Goal: Task Accomplishment & Management: Use online tool/utility

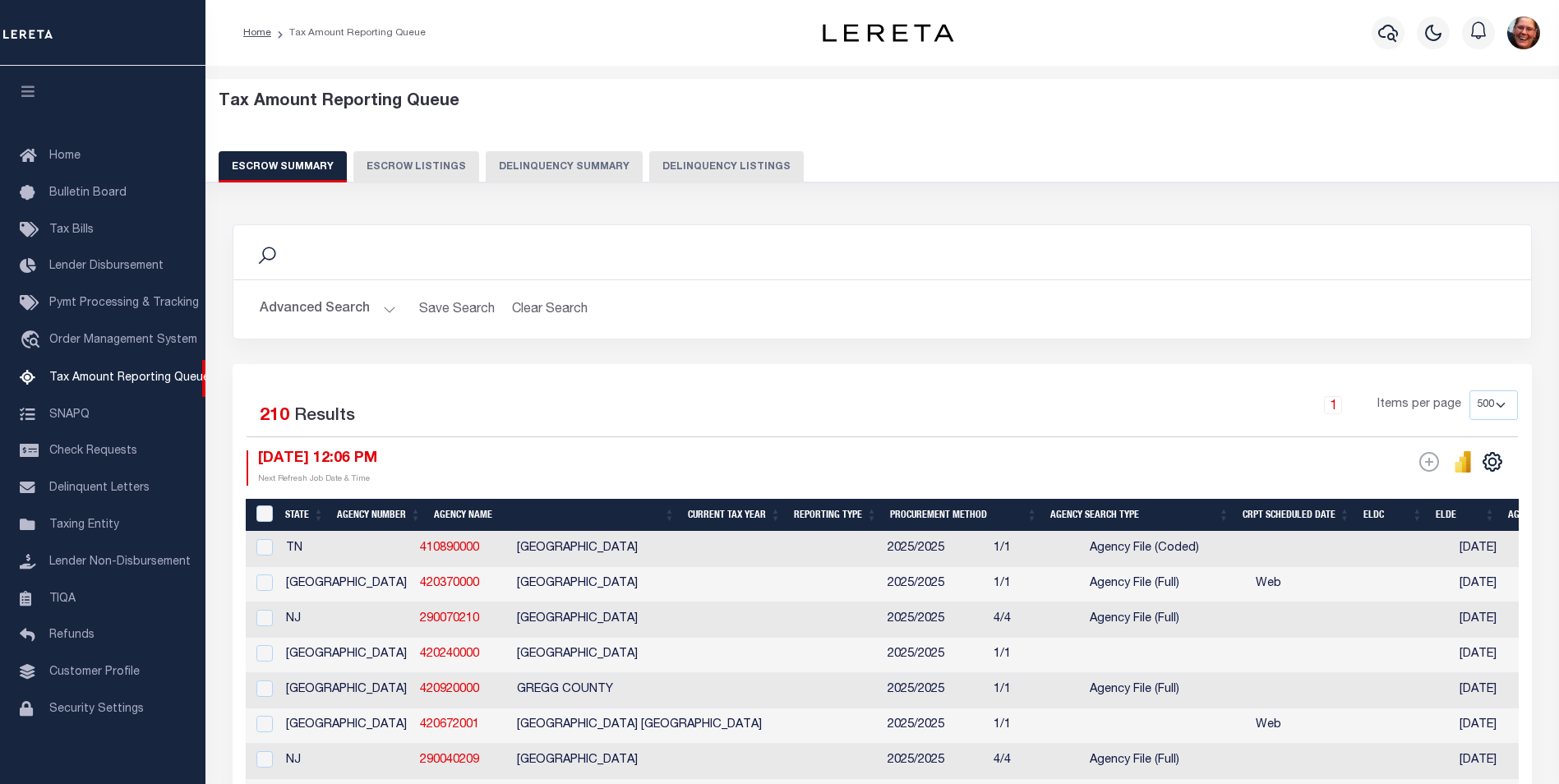
select select "500"
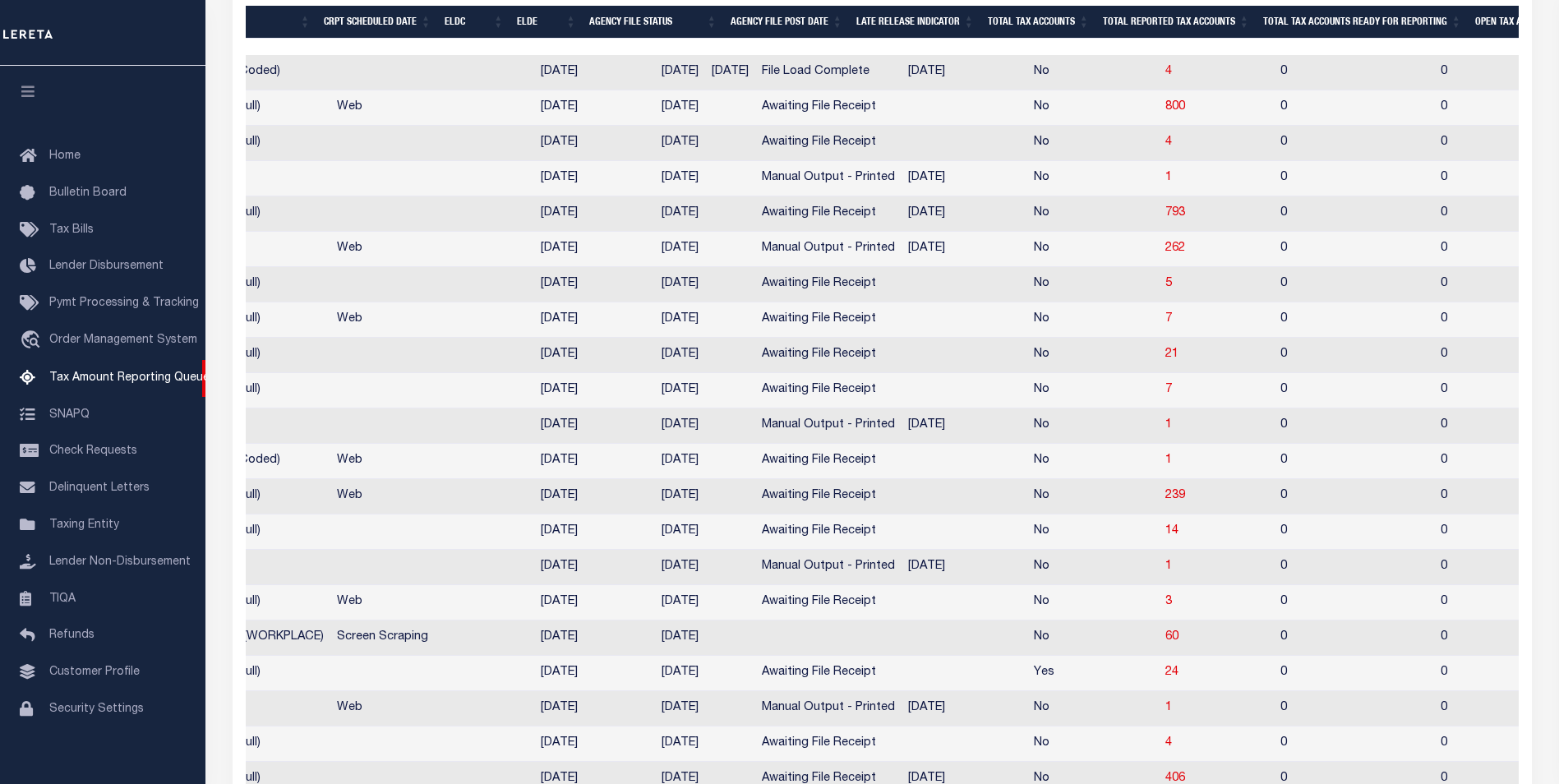
scroll to position [0, 253]
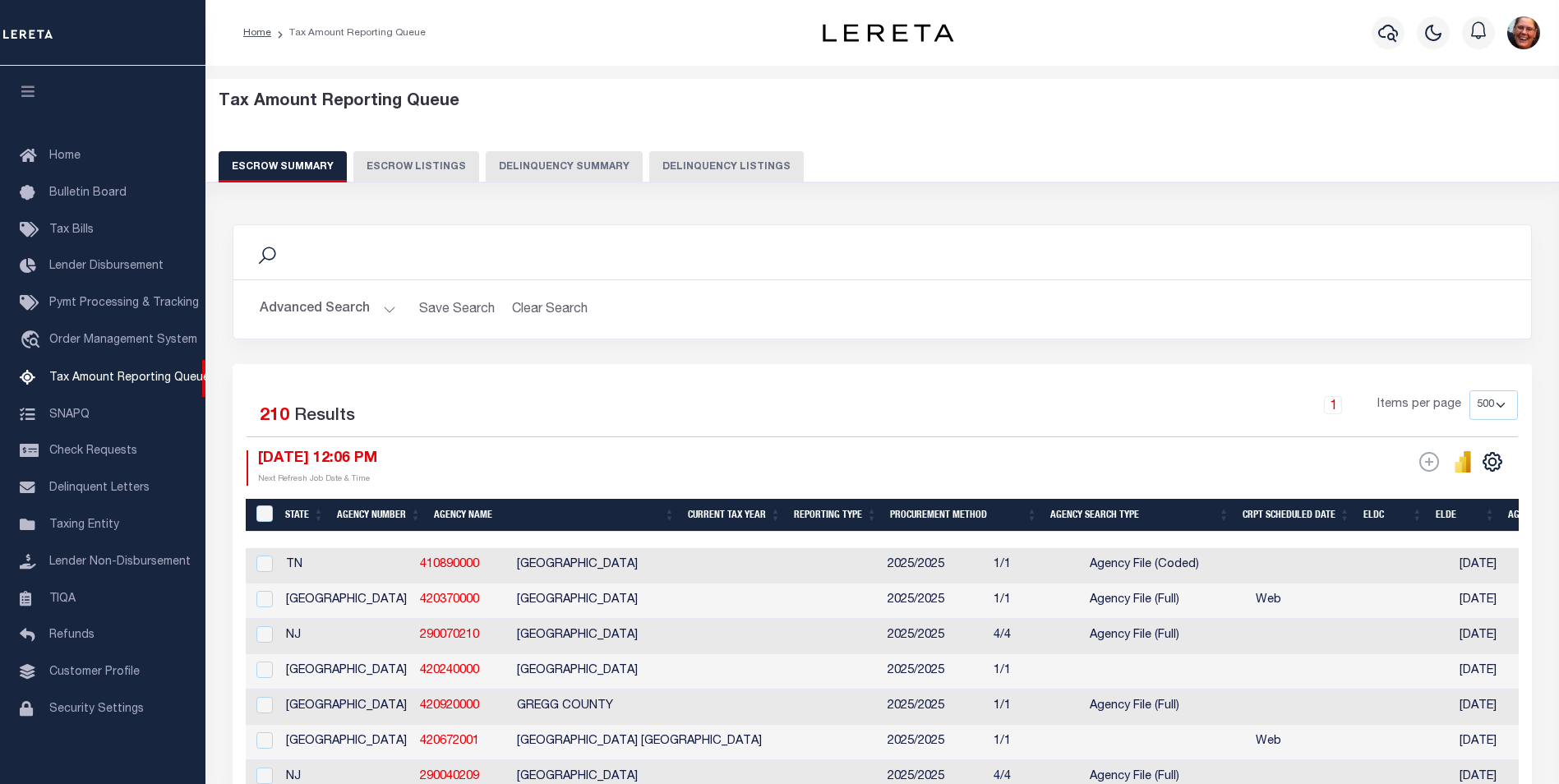
click at [390, 310] on button "Advanced Search" at bounding box center [327, 309] width 136 height 32
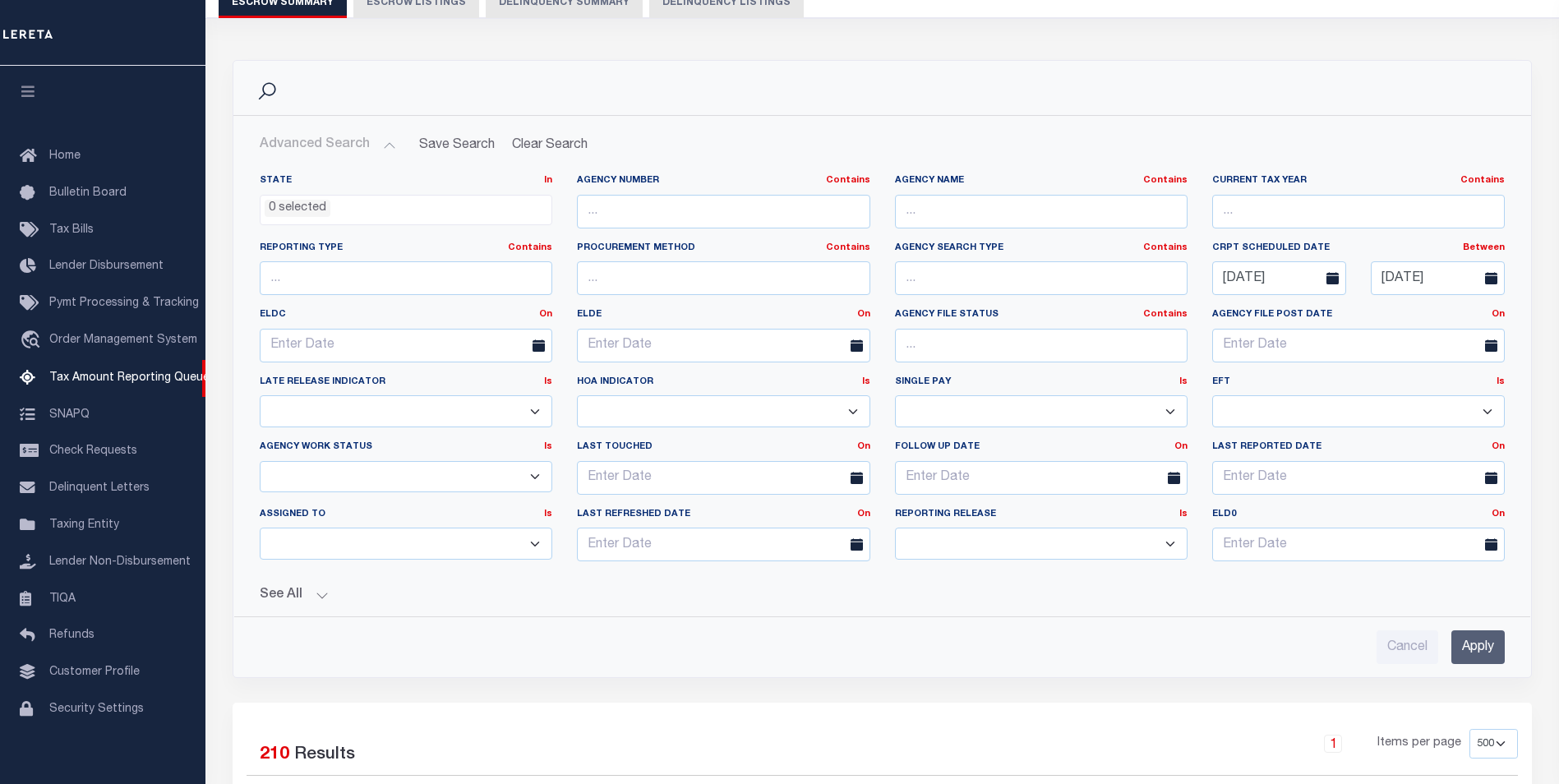
click at [324, 598] on button "See All" at bounding box center [882, 595] width 1245 height 15
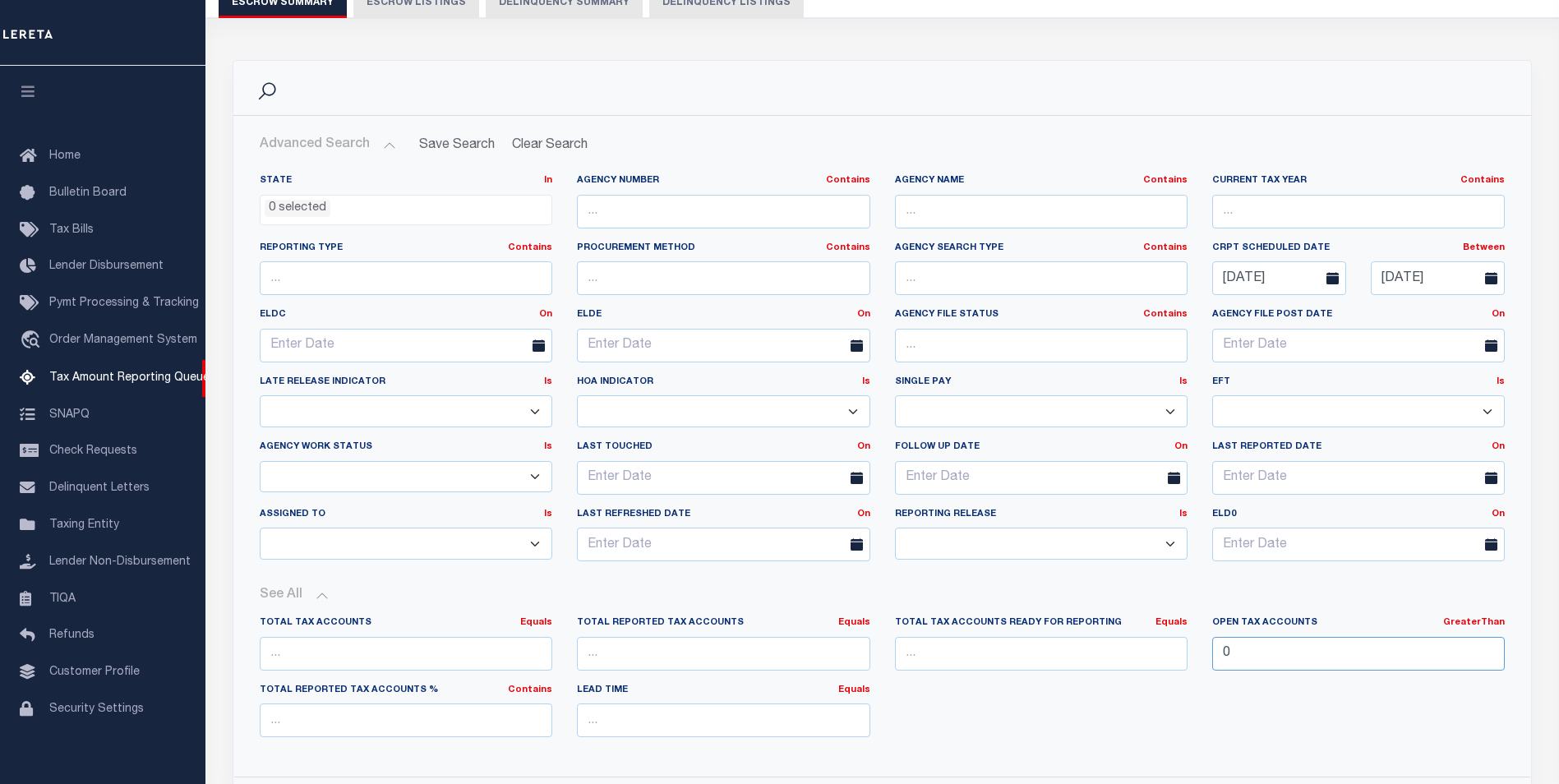
drag, startPoint x: 1236, startPoint y: 654, endPoint x: 1209, endPoint y: 654, distance: 27.0
click at [1209, 654] on div "Open Tax Accounts GreaterThan Equals Is Not Equal To Is Greater Than Is Less Th…" at bounding box center [1359, 650] width 317 height 68
click at [984, 663] on input "number" at bounding box center [1041, 652] width 292 height 33
type input "0"
click at [1169, 621] on link "Equals" at bounding box center [1172, 622] width 32 height 9
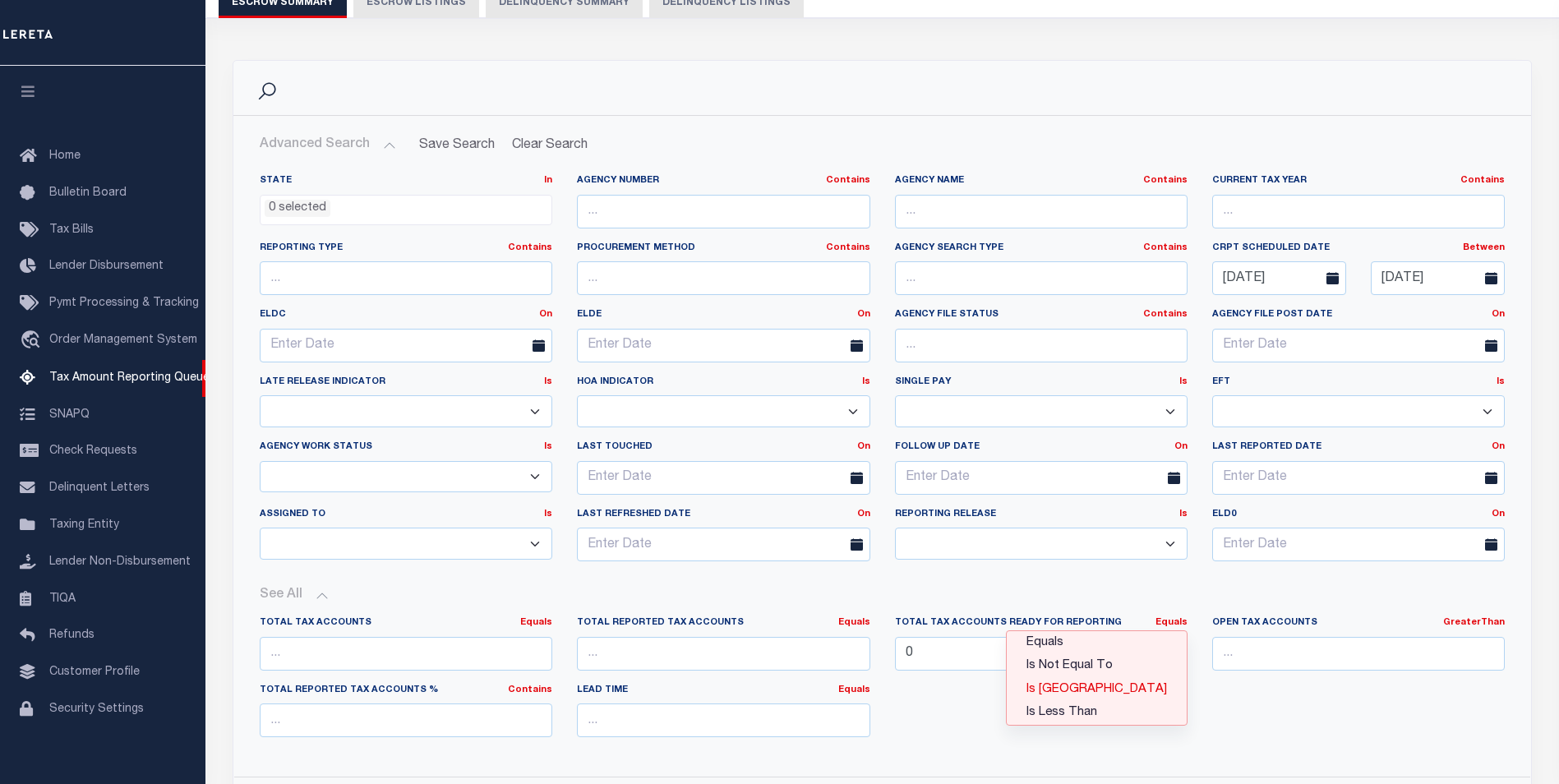
click at [1134, 687] on link "Is [GEOGRAPHIC_DATA]" at bounding box center [1097, 689] width 180 height 23
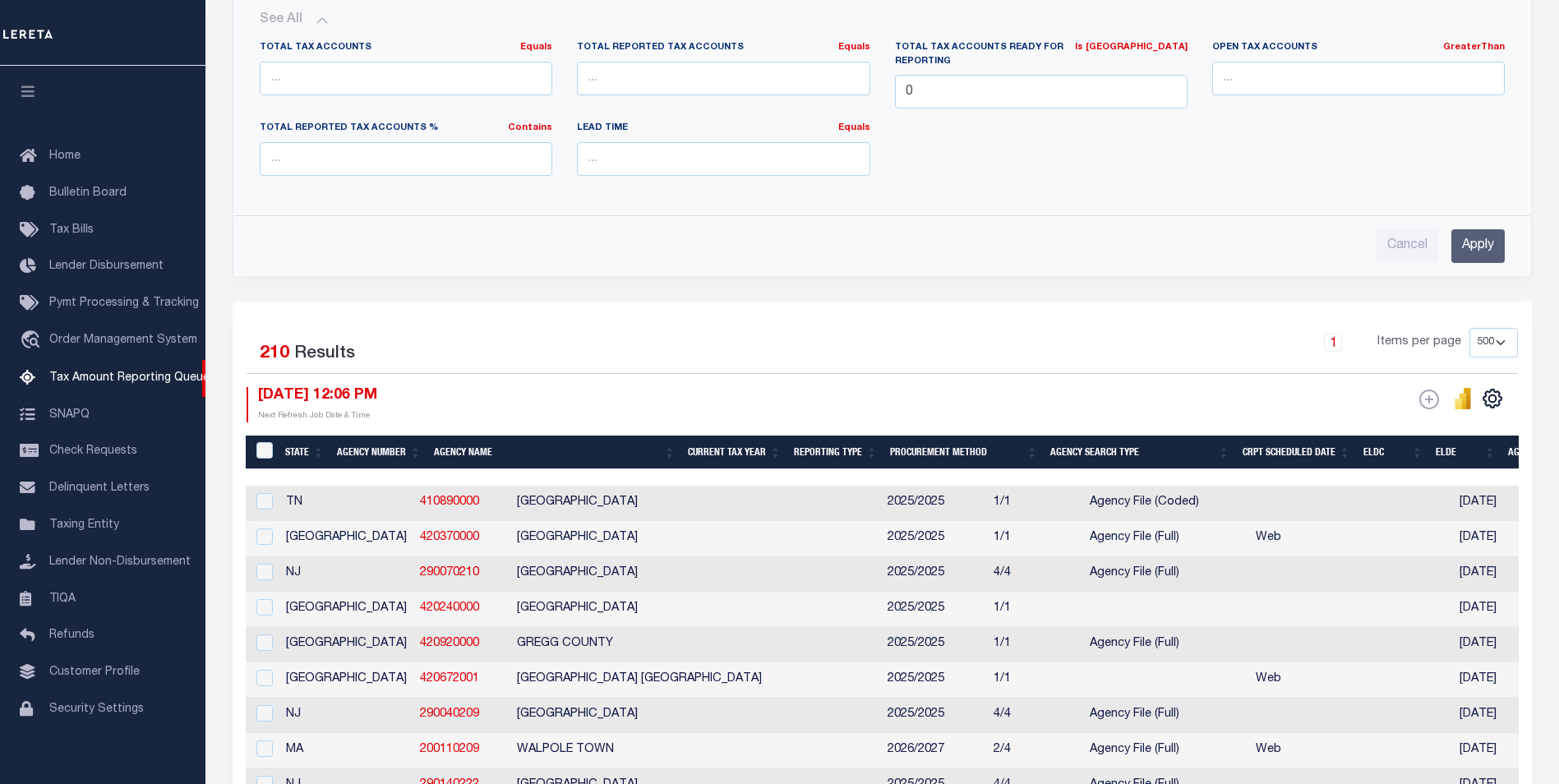
click at [1493, 233] on input "Apply" at bounding box center [1478, 245] width 53 height 33
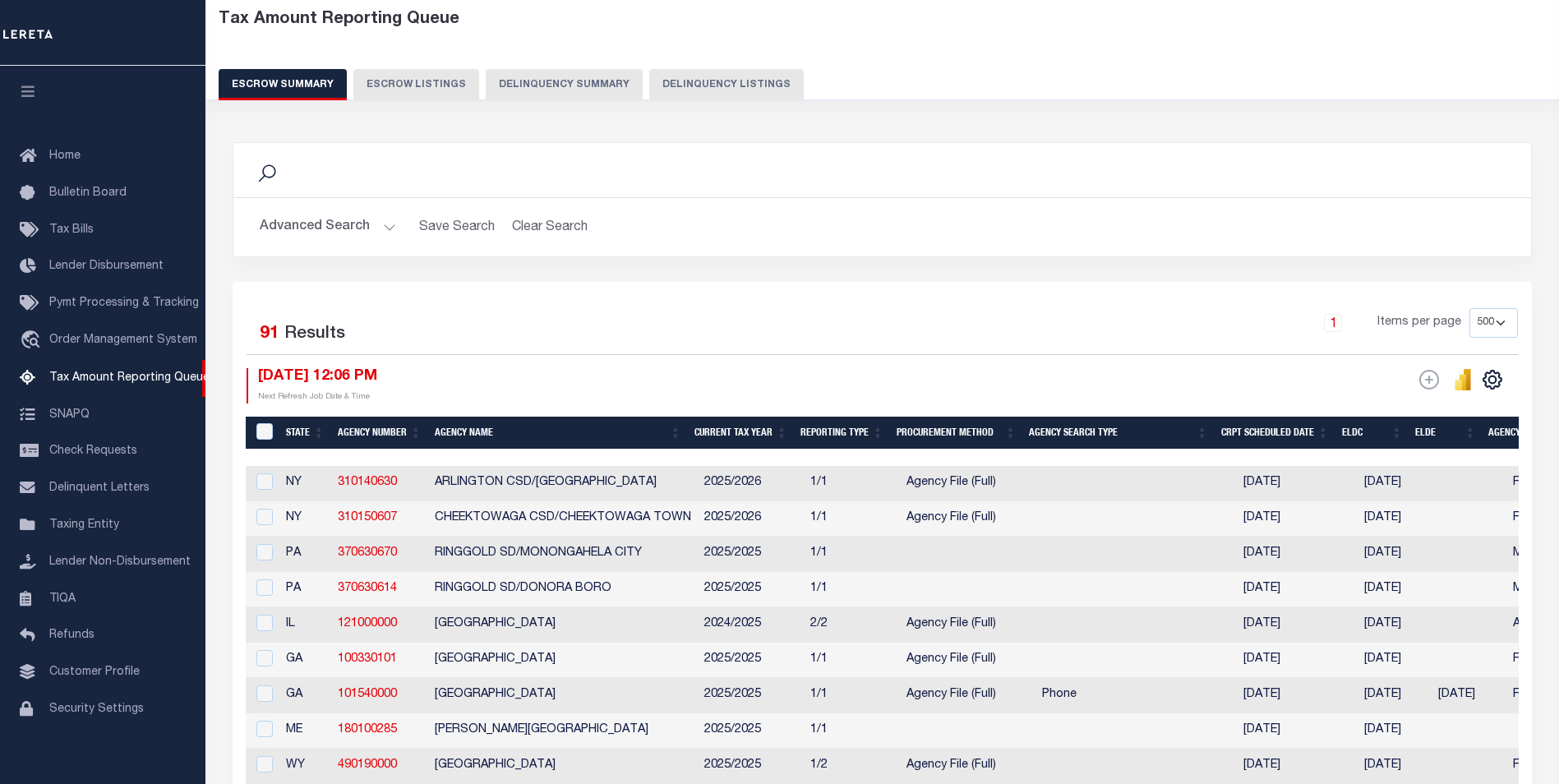
click at [393, 227] on button "Advanced Search" at bounding box center [327, 227] width 136 height 32
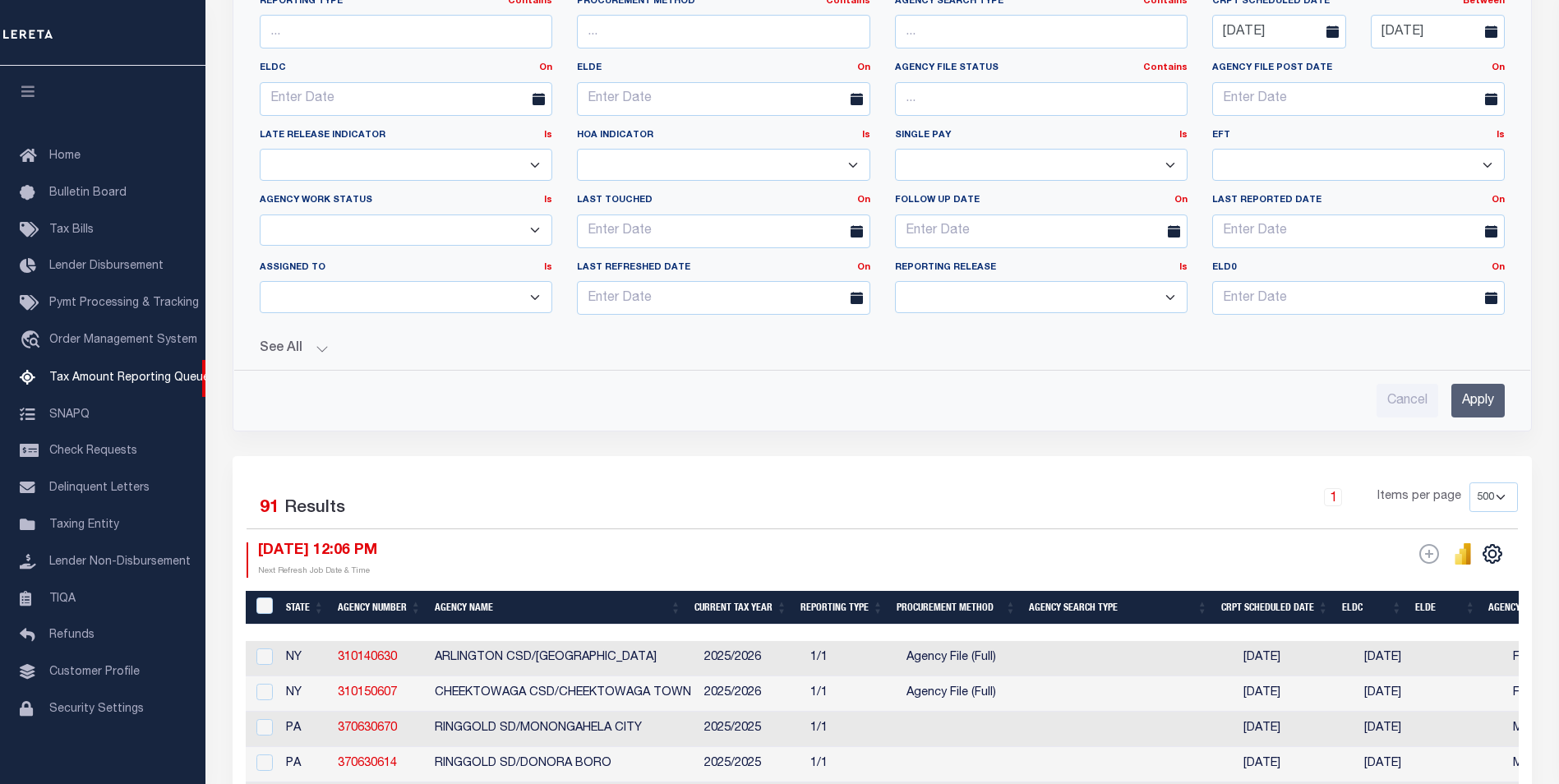
click at [321, 348] on button "See All" at bounding box center [882, 348] width 1245 height 15
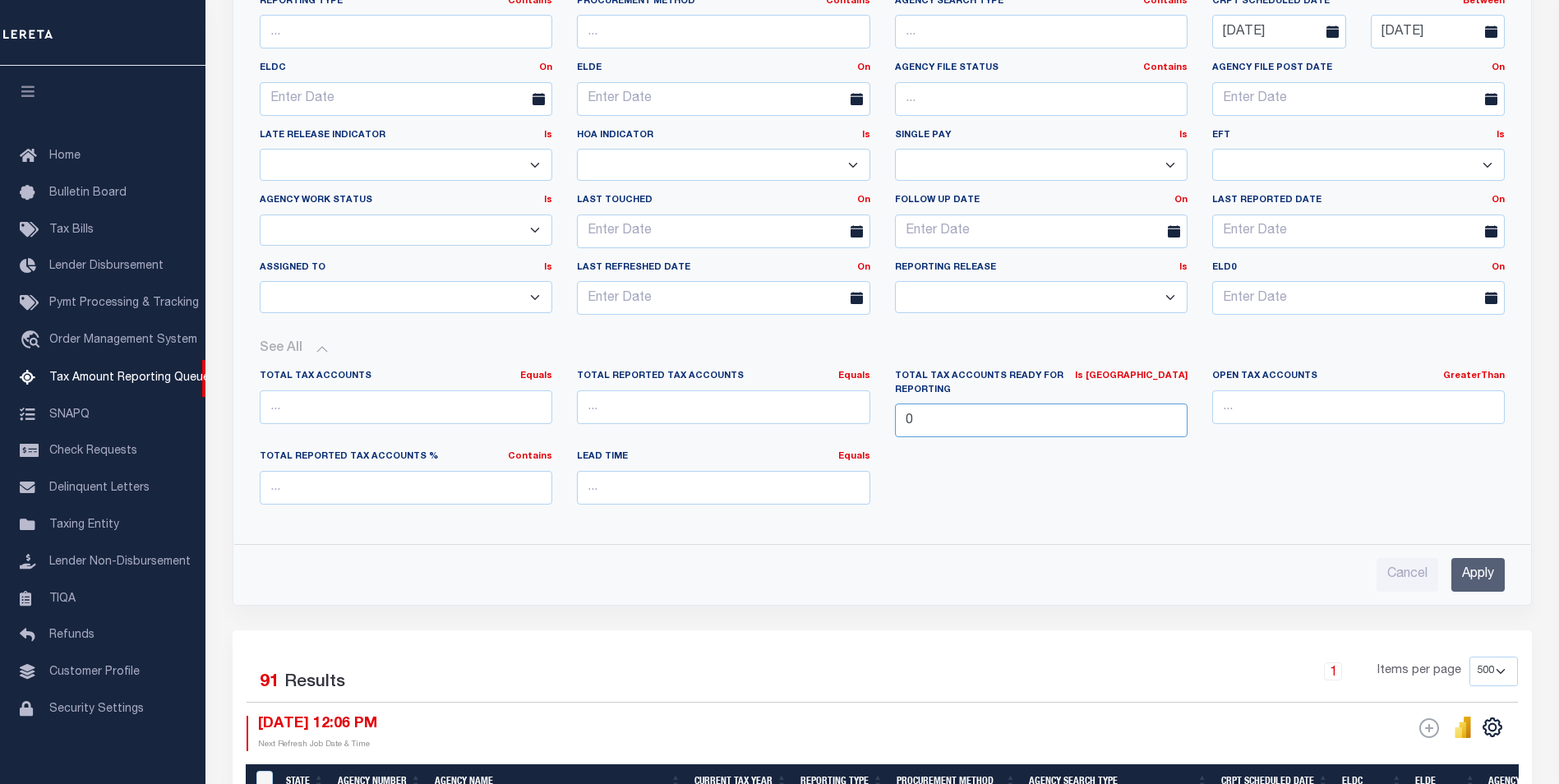
drag, startPoint x: 919, startPoint y: 405, endPoint x: 895, endPoint y: 413, distance: 25.3
click at [895, 413] on input "0" at bounding box center [1041, 420] width 292 height 33
click at [538, 224] on select "New In Progress Pending Agency Follow-up Pending QC Ready for Release Prep for …" at bounding box center [406, 231] width 292 height 32
select select "7"
click at [260, 214] on select "New In Progress Pending Agency Follow-up Pending QC Ready for Release Prep for …" at bounding box center [406, 231] width 292 height 32
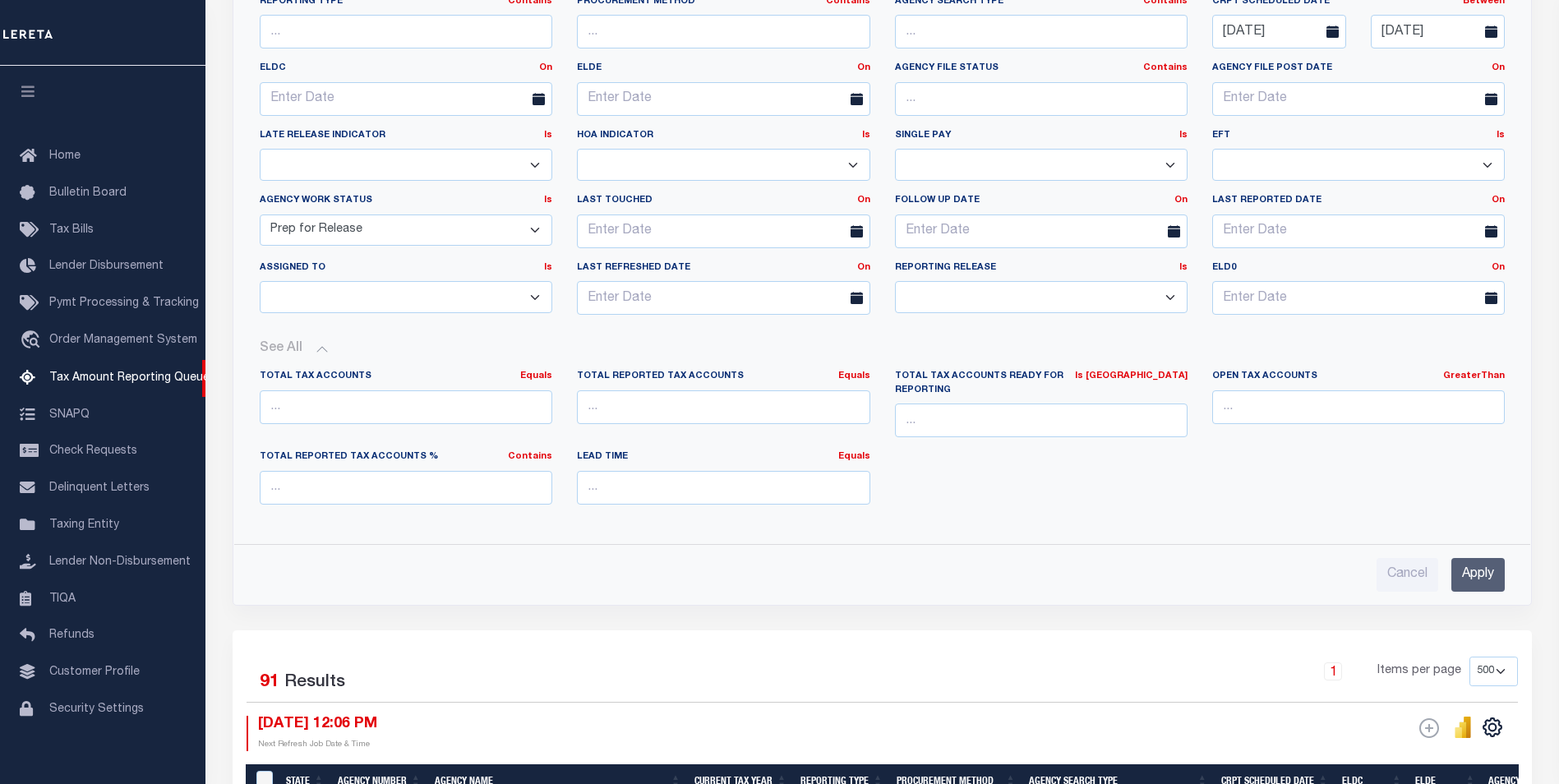
click at [1481, 564] on input "Apply" at bounding box center [1478, 574] width 53 height 33
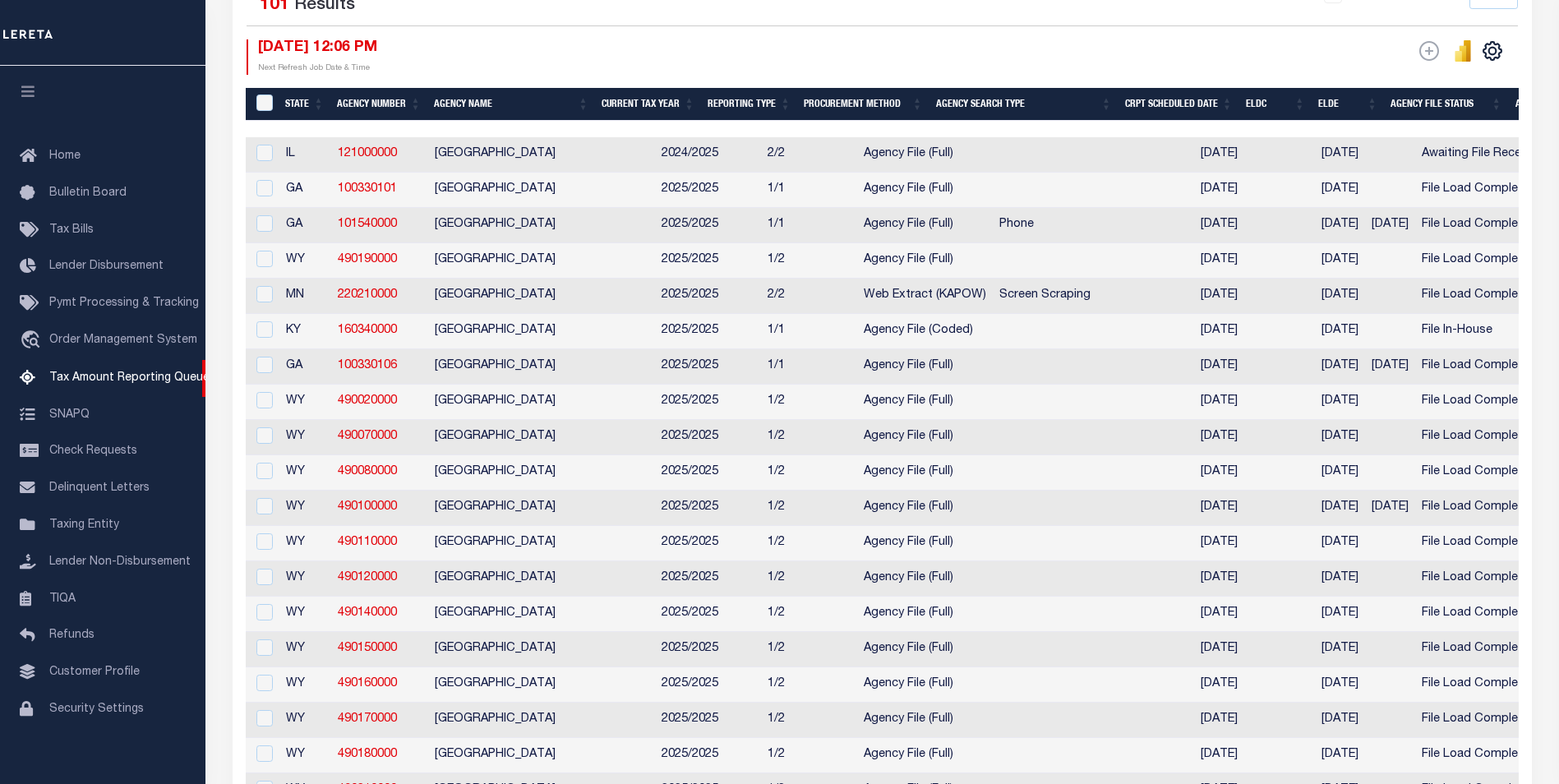
click at [745, 47] on div "10/01/2025 12:06 PM Next Refresh Job Date & Time" at bounding box center [564, 57] width 636 height 35
click at [376, 103] on th "Agency Number" at bounding box center [379, 105] width 97 height 33
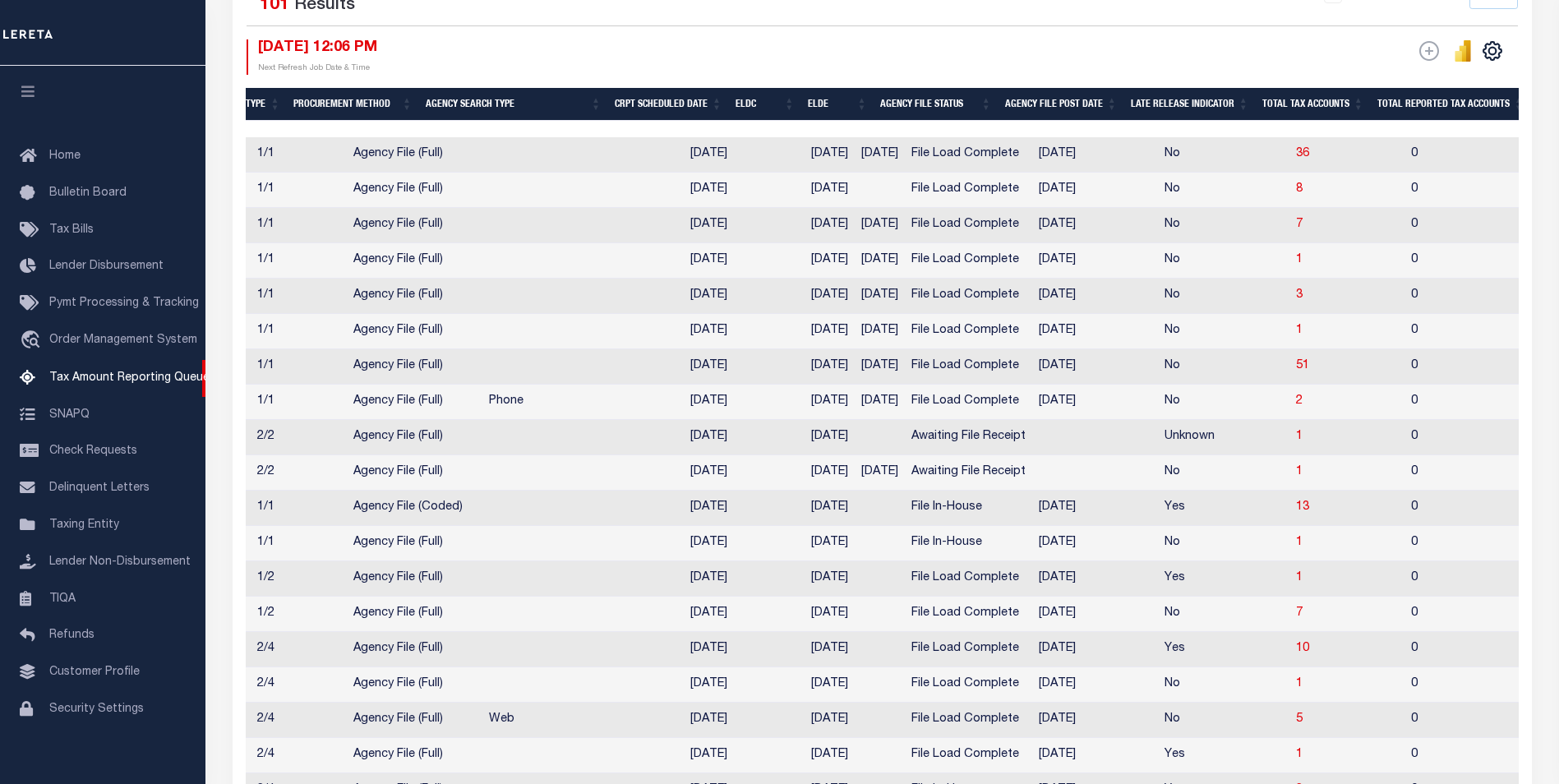
scroll to position [0, 511]
click at [771, 106] on th "ELDC" at bounding box center [765, 105] width 72 height 33
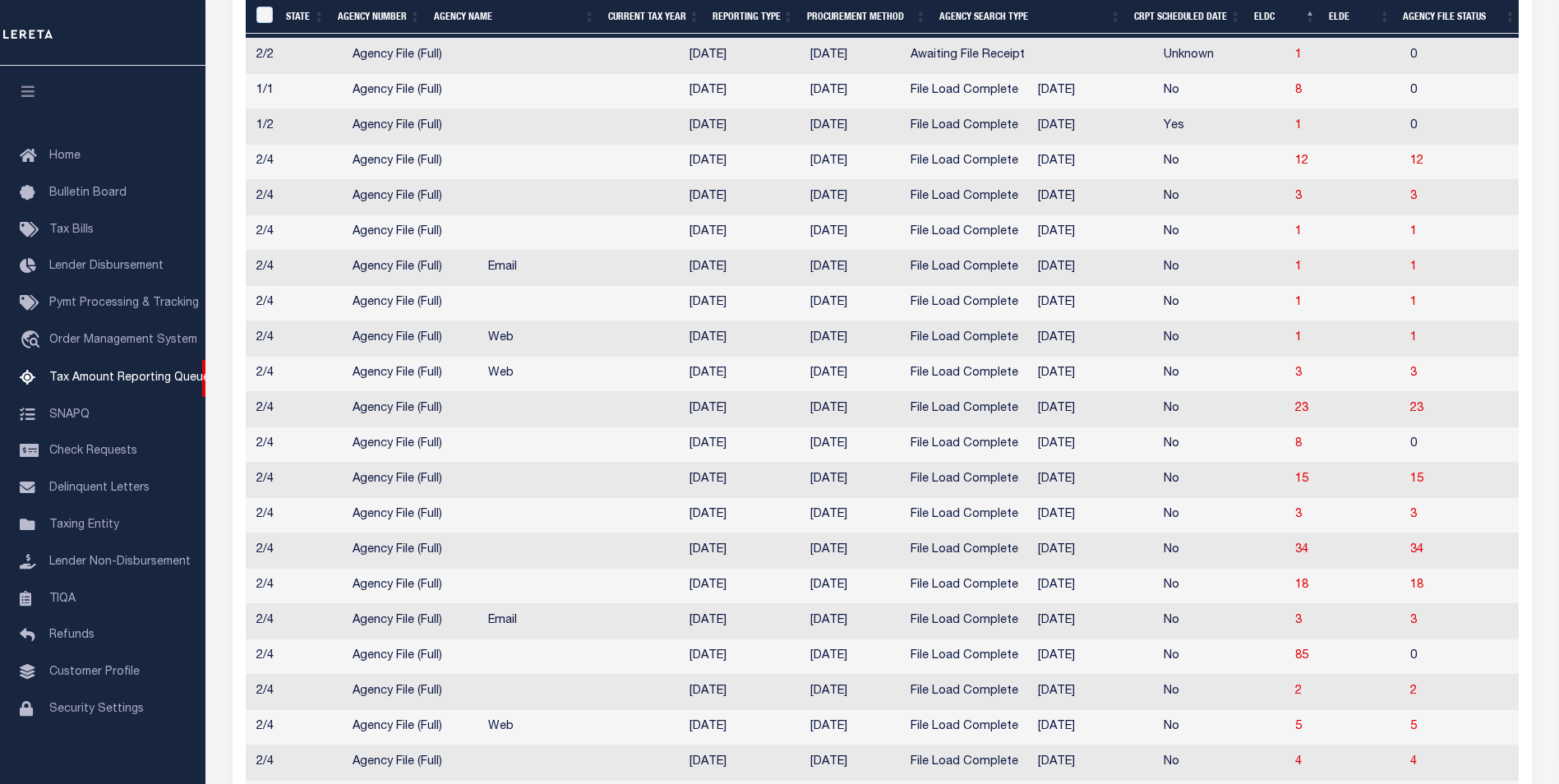
scroll to position [688, 0]
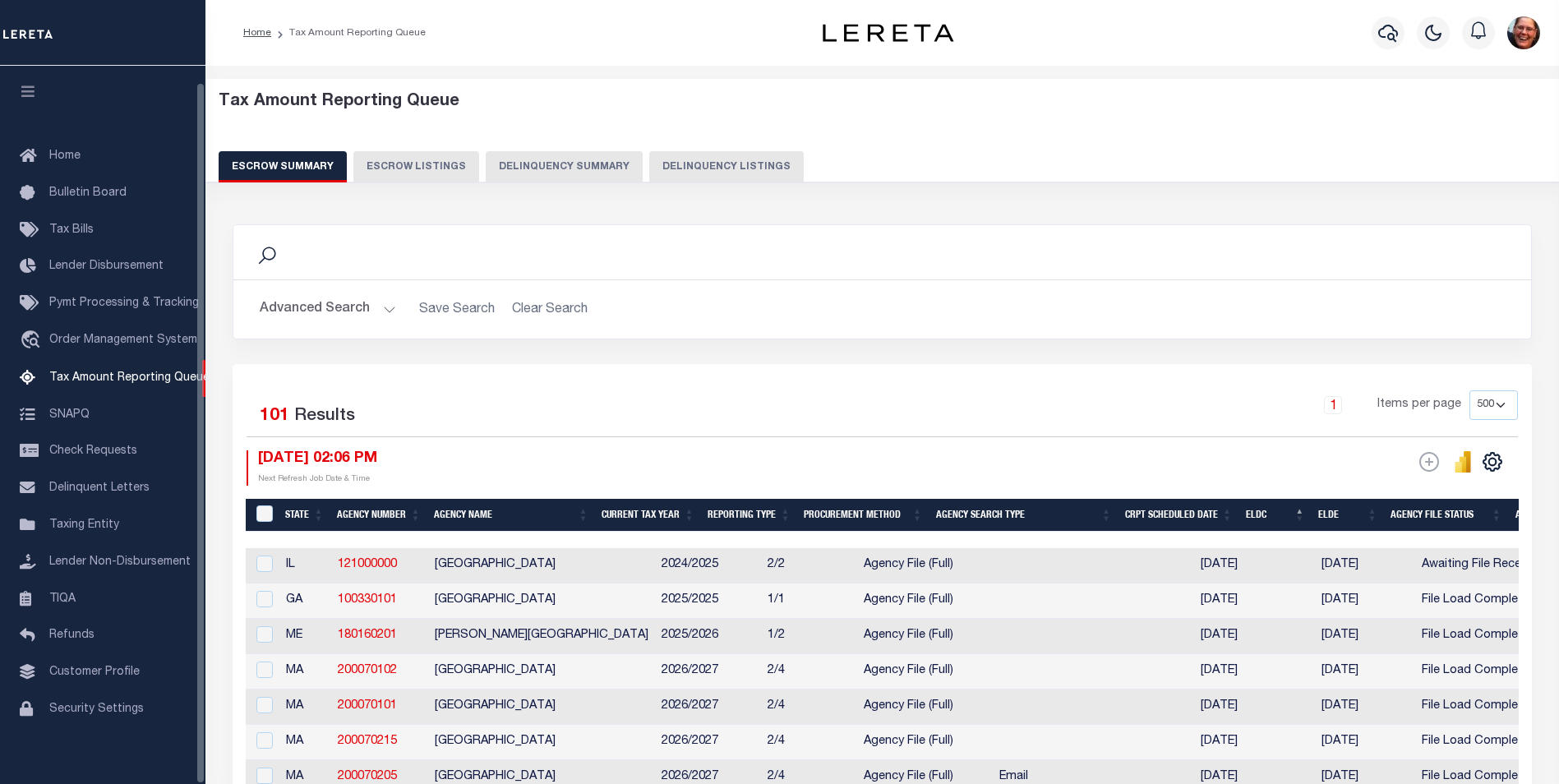
select select "500"
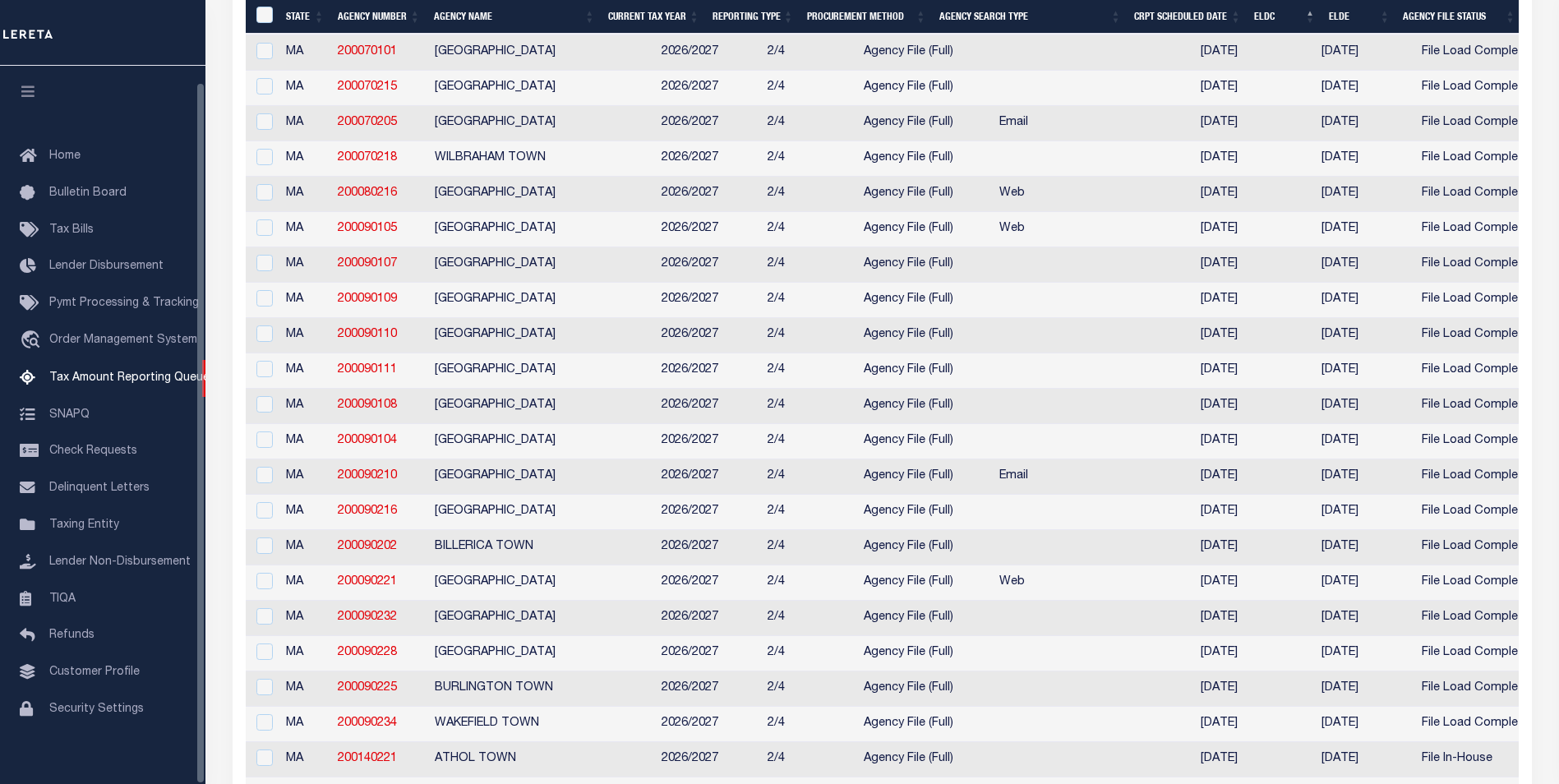
scroll to position [16, 0]
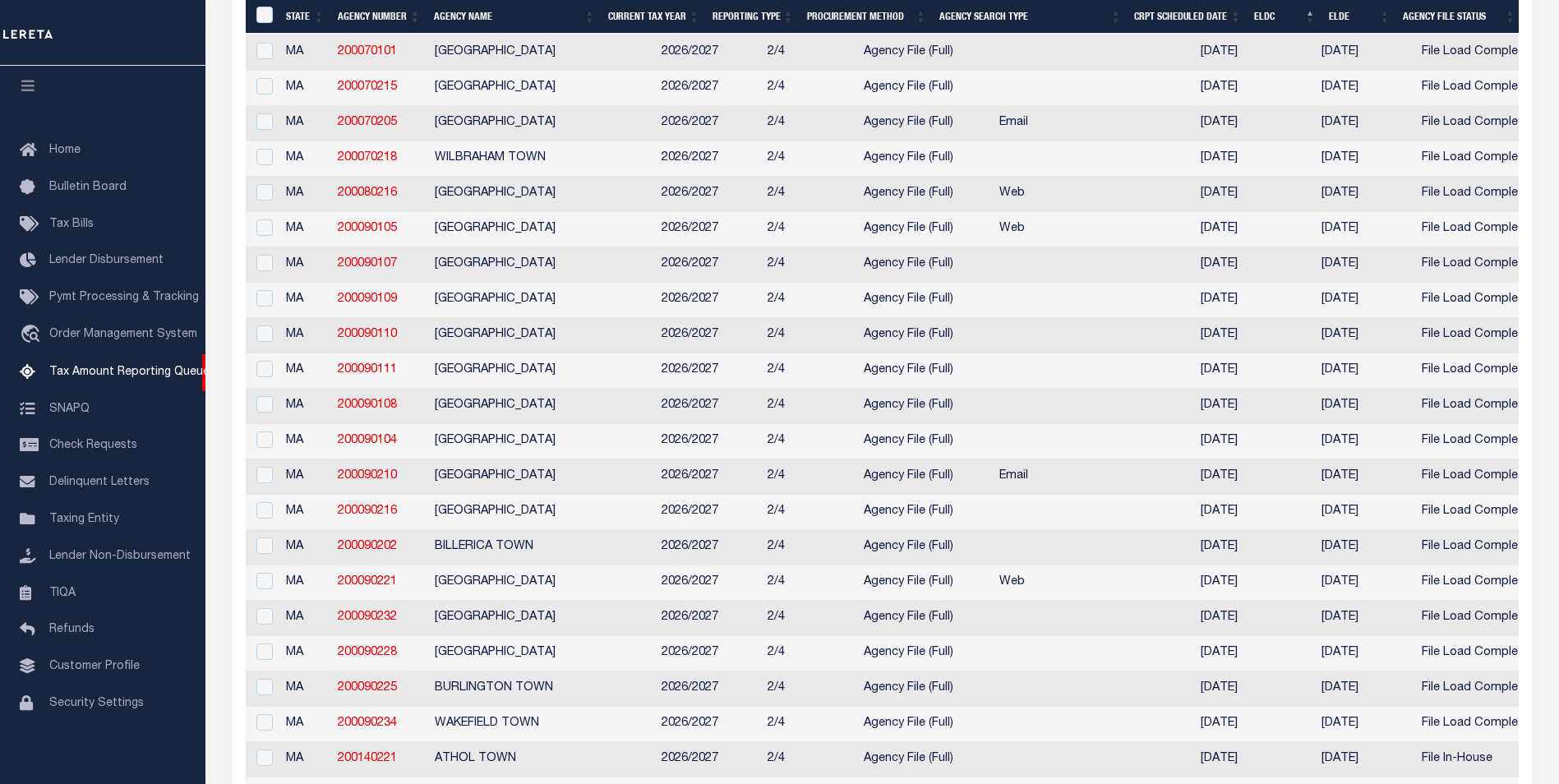
click at [903, 487] on td "Agency File (Full)" at bounding box center [925, 477] width 135 height 35
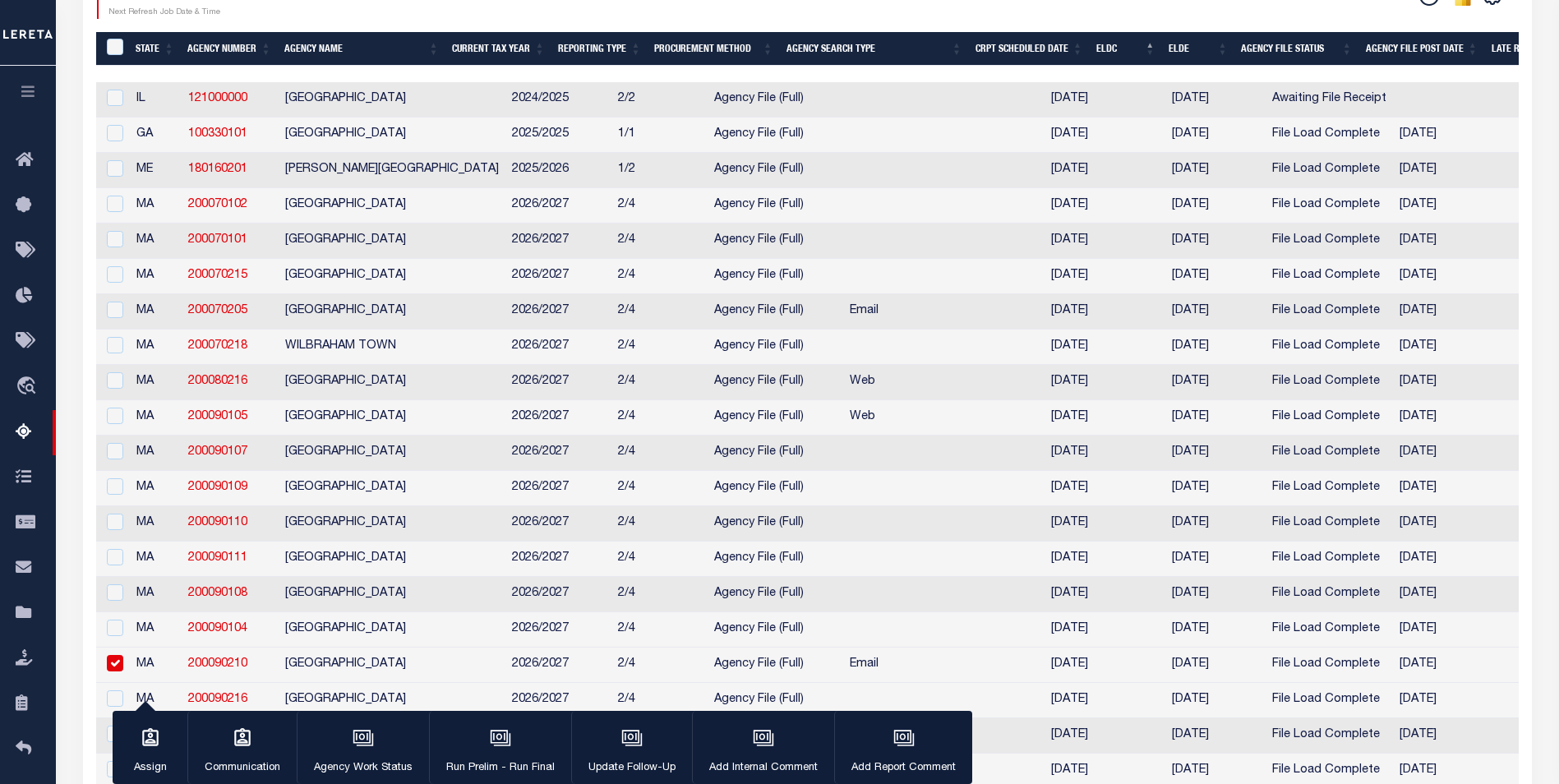
scroll to position [493, 0]
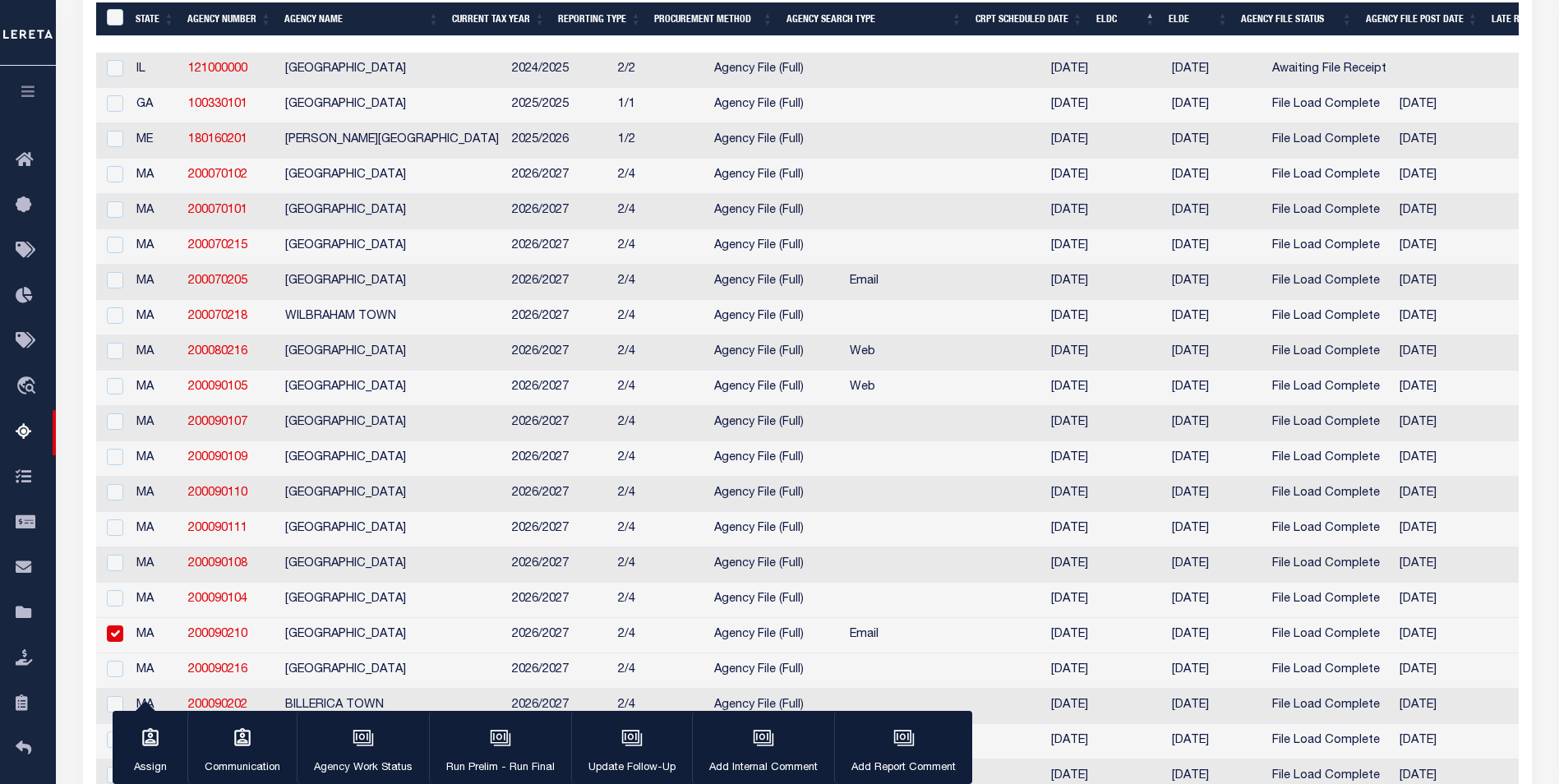
click at [115, 642] on input "checkbox" at bounding box center [115, 634] width 16 height 16
checkbox input "false"
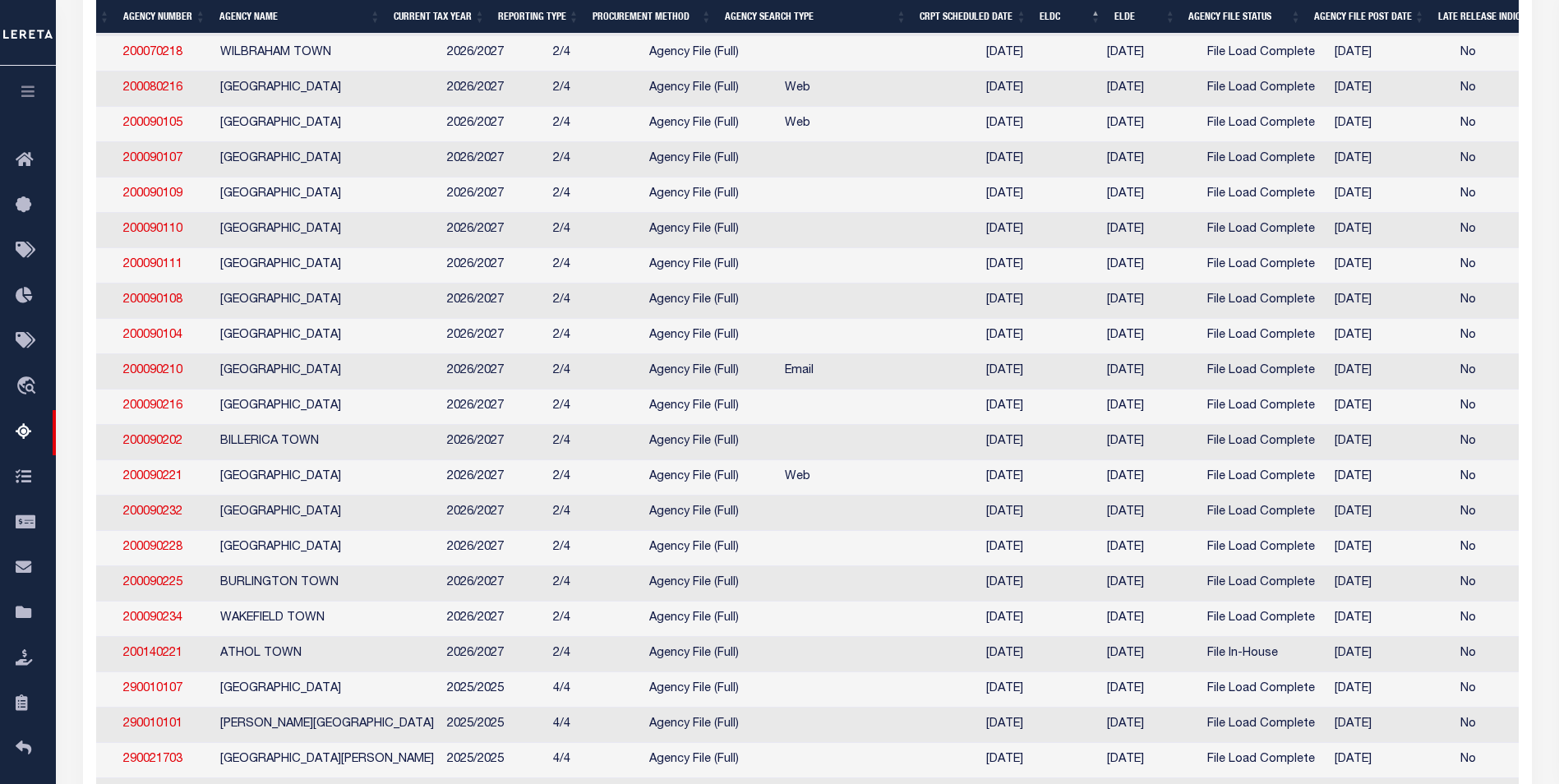
scroll to position [0, 108]
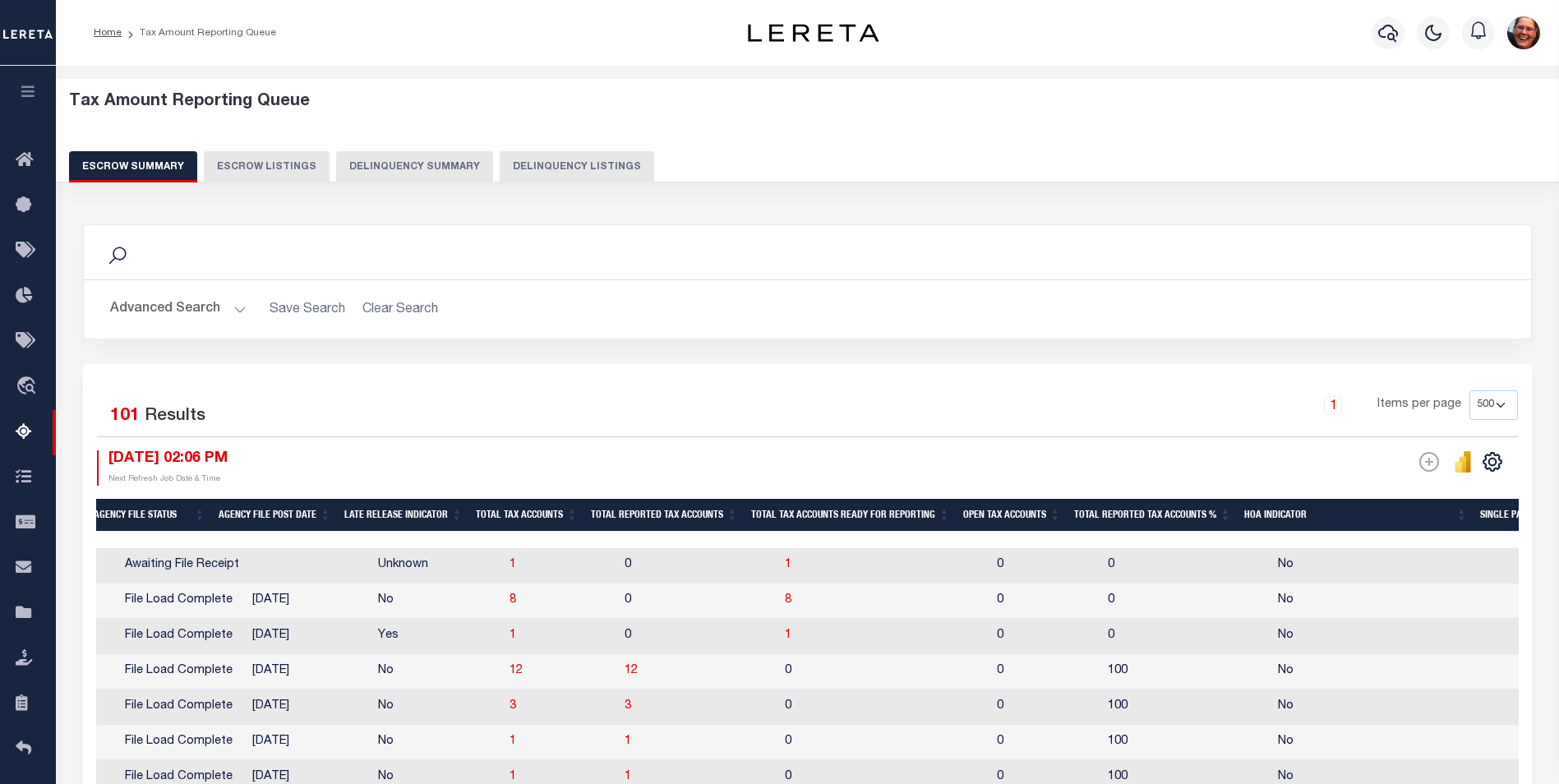
click at [236, 308] on button "Advanced Search" at bounding box center [178, 309] width 136 height 32
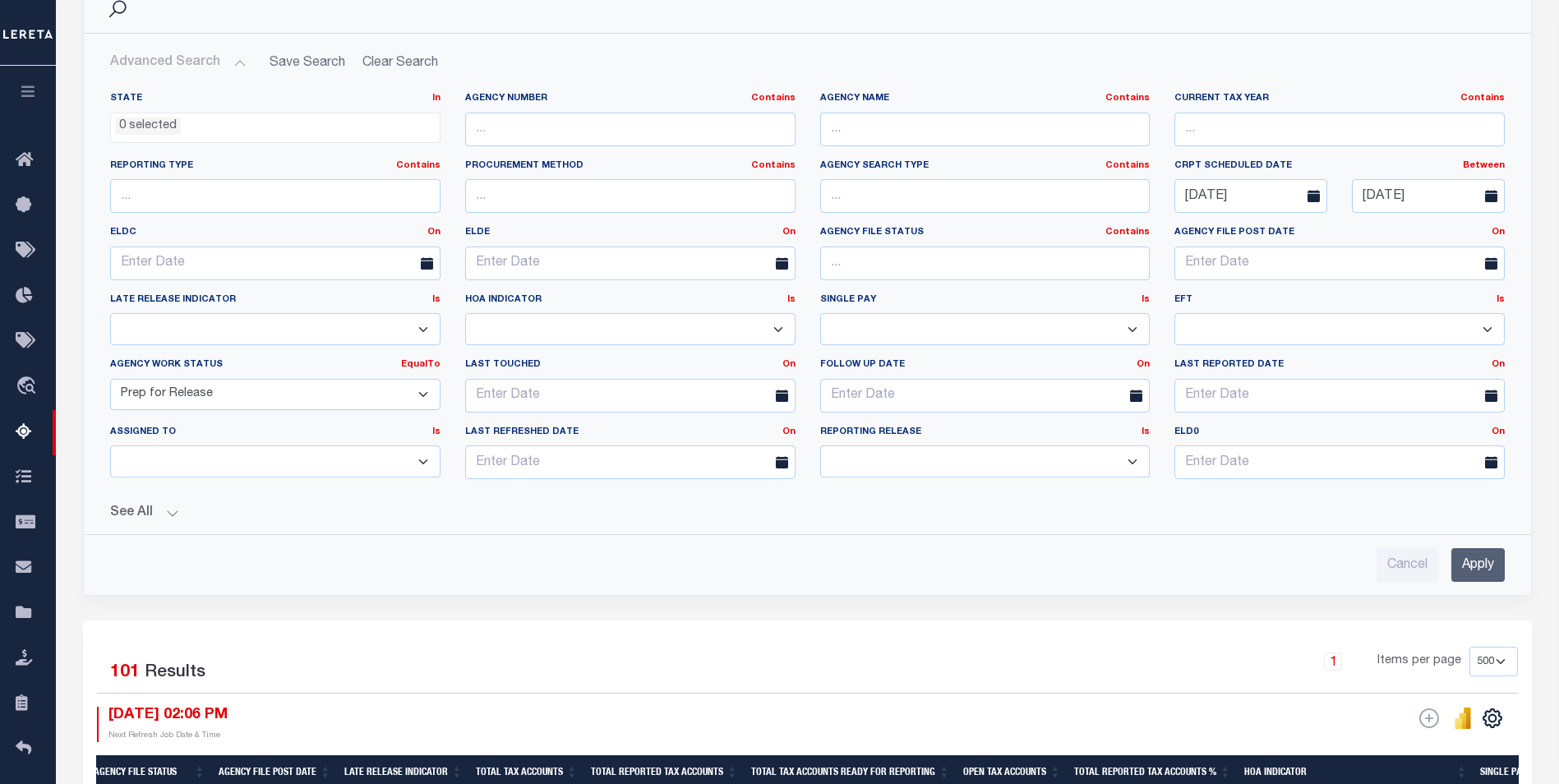
click at [173, 513] on button "See All" at bounding box center [807, 513] width 1395 height 15
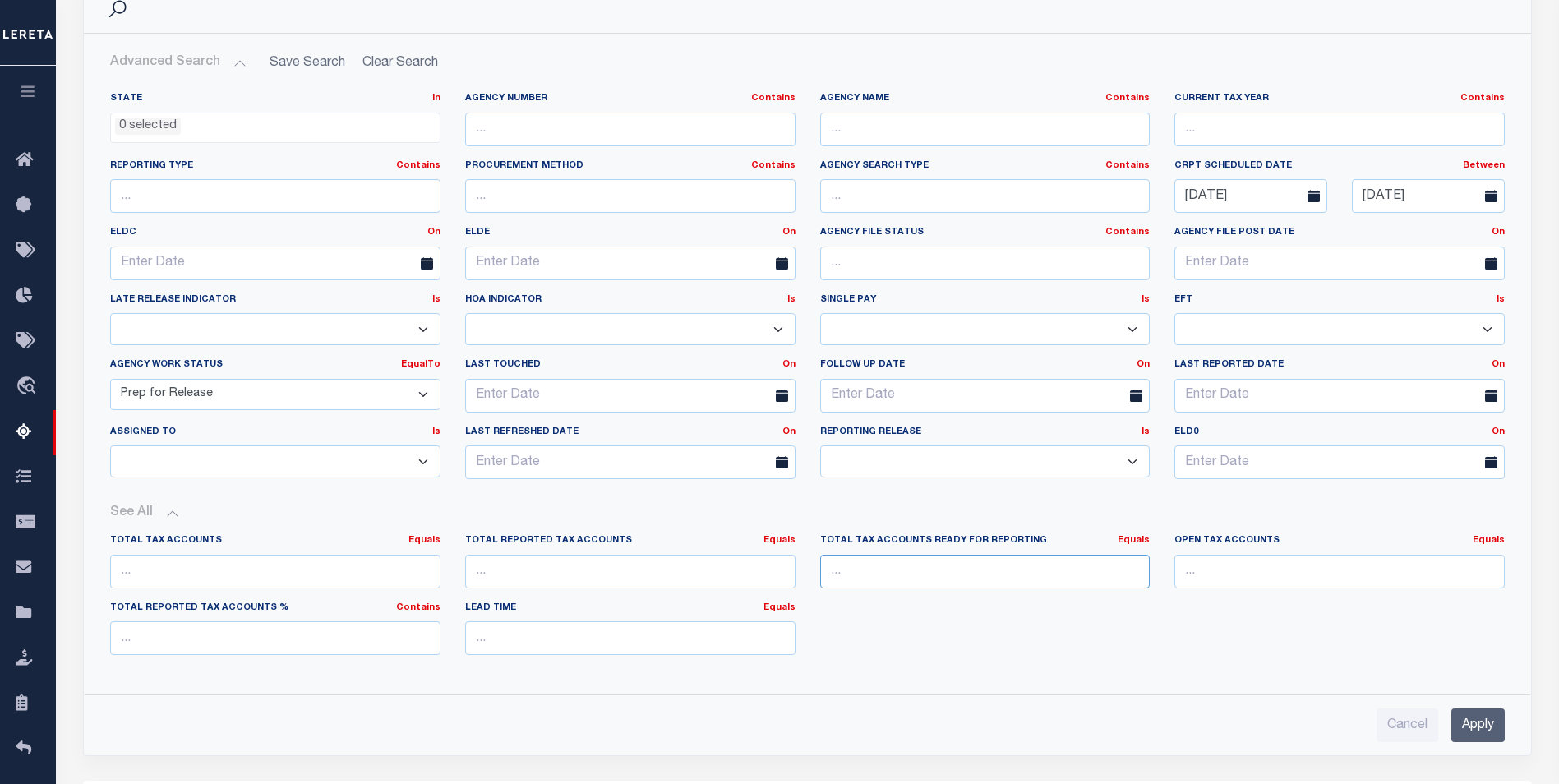
click at [915, 574] on input "number" at bounding box center [986, 570] width 330 height 33
click at [1133, 566] on input "1" at bounding box center [986, 570] width 330 height 33
click at [1134, 542] on link "Equals" at bounding box center [1134, 540] width 32 height 9
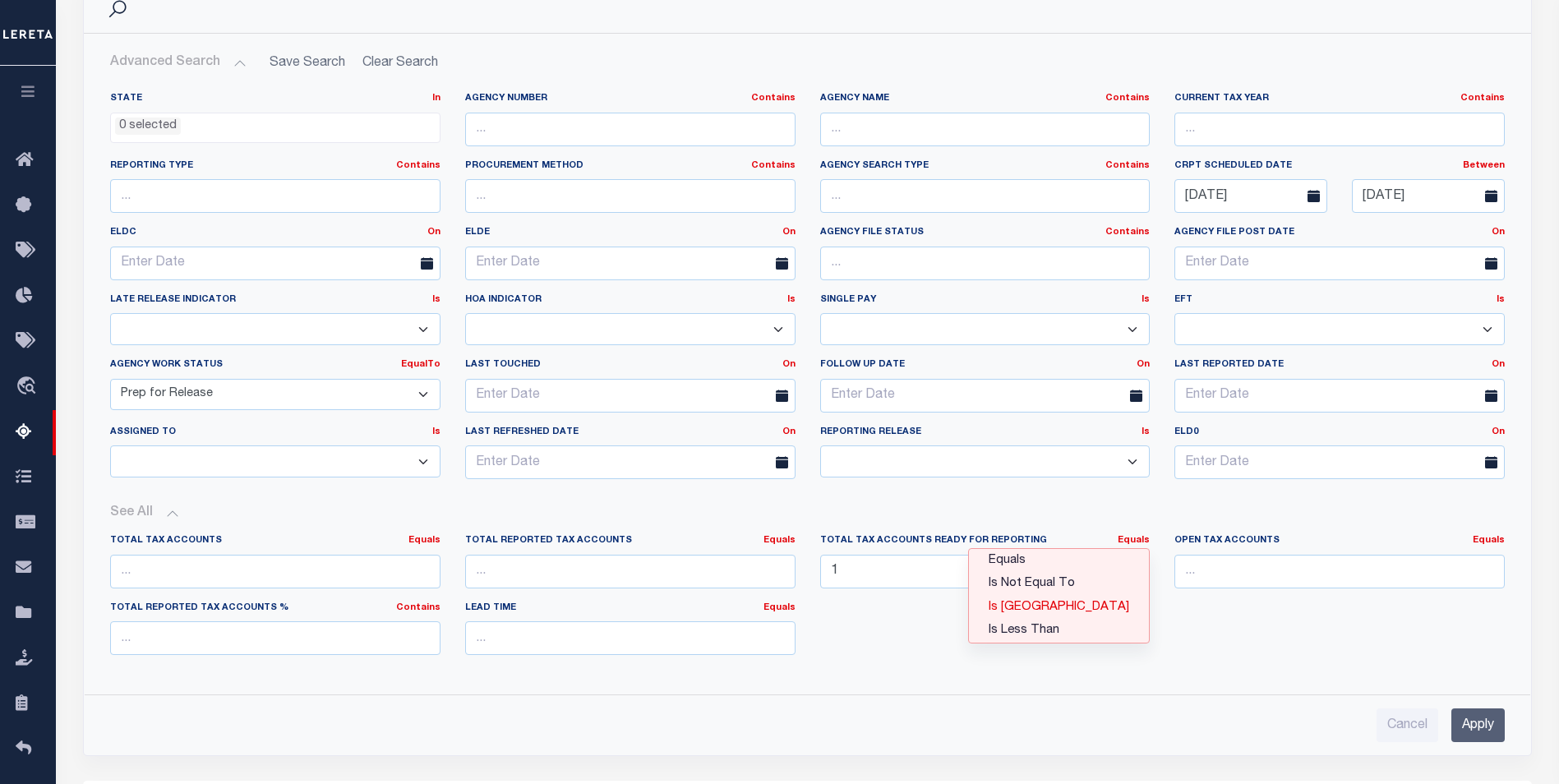
click at [1086, 606] on link "Is [GEOGRAPHIC_DATA]" at bounding box center [1059, 607] width 180 height 23
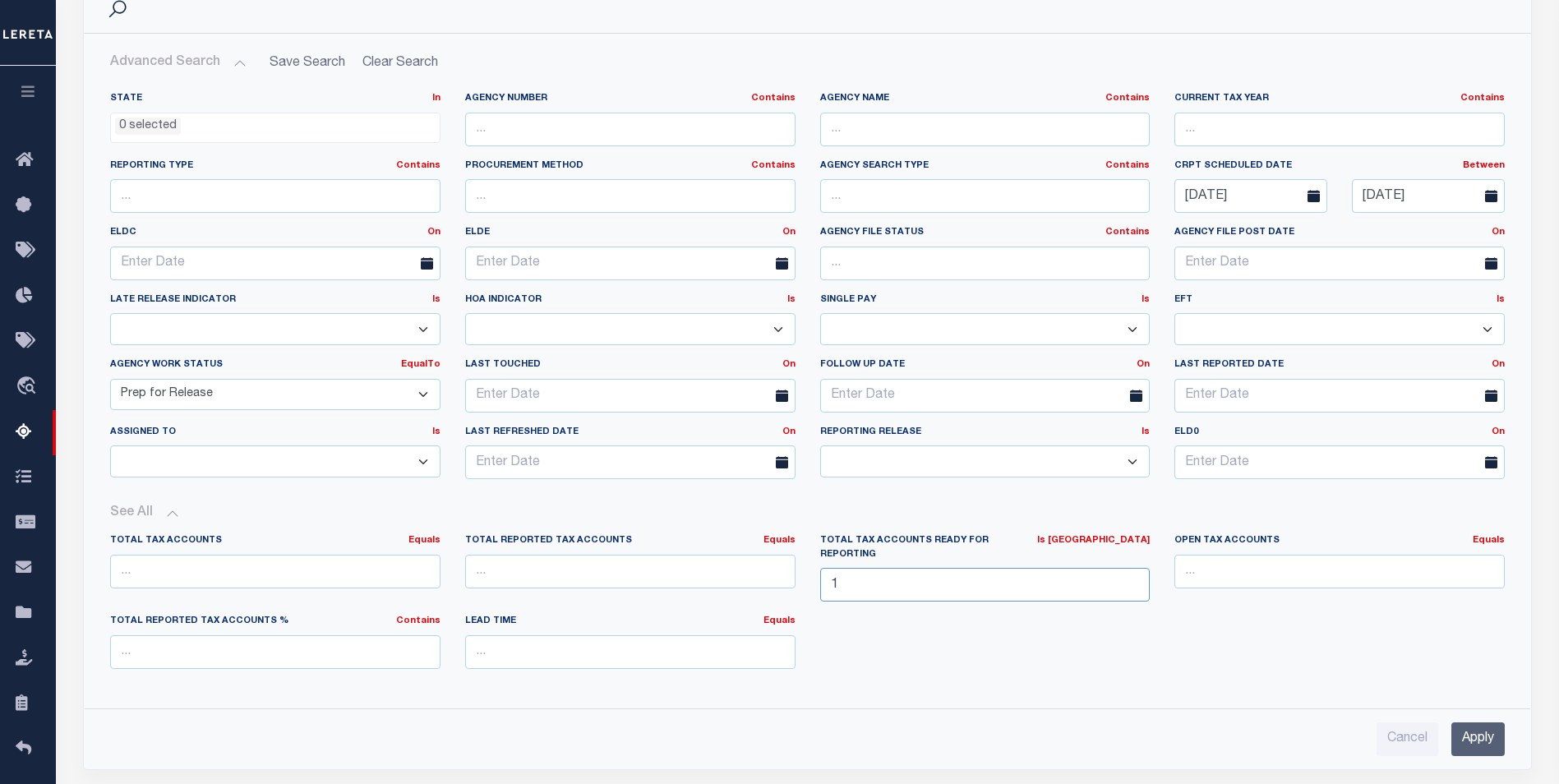
drag, startPoint x: 848, startPoint y: 571, endPoint x: 807, endPoint y: 571, distance: 41.0
click at [808, 571] on div "Total Tax Accounts Ready for Reporting Is Greater Than Equals Is Not Equal To I…" at bounding box center [986, 573] width 355 height 80
type input "0"
click at [1469, 723] on input "Apply" at bounding box center [1478, 738] width 53 height 33
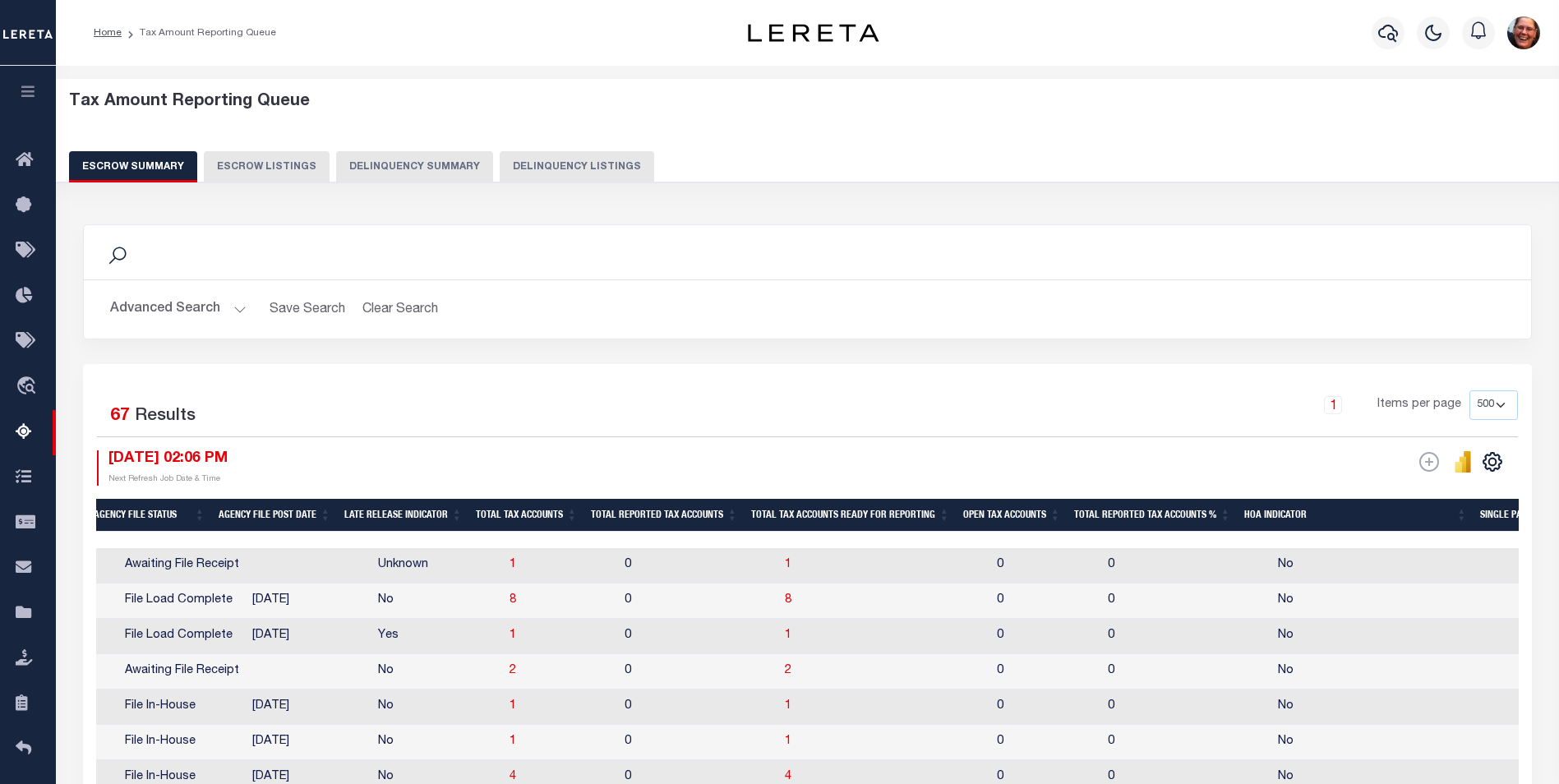
click at [1059, 451] on div "ESCROW Web Extract" at bounding box center [1163, 467] width 711 height 35
click at [236, 308] on button "Advanced Search" at bounding box center [178, 309] width 136 height 32
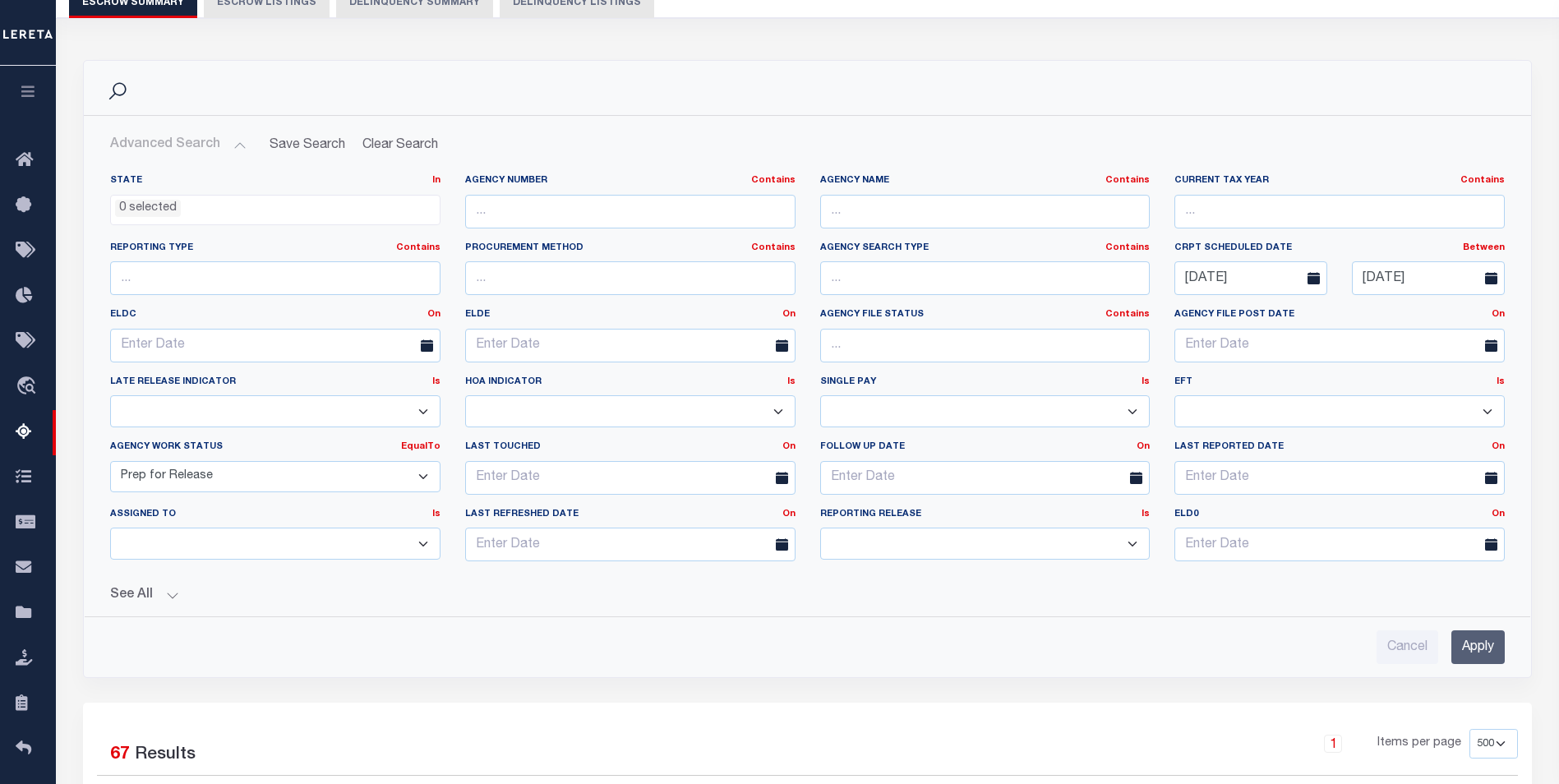
click at [1128, 560] on div "Reporting Release Is Is Contains Prelim Final" at bounding box center [986, 541] width 355 height 68
drag, startPoint x: 169, startPoint y: 594, endPoint x: 573, endPoint y: 672, distance: 411.5
click at [172, 597] on button "See All" at bounding box center [807, 595] width 1395 height 15
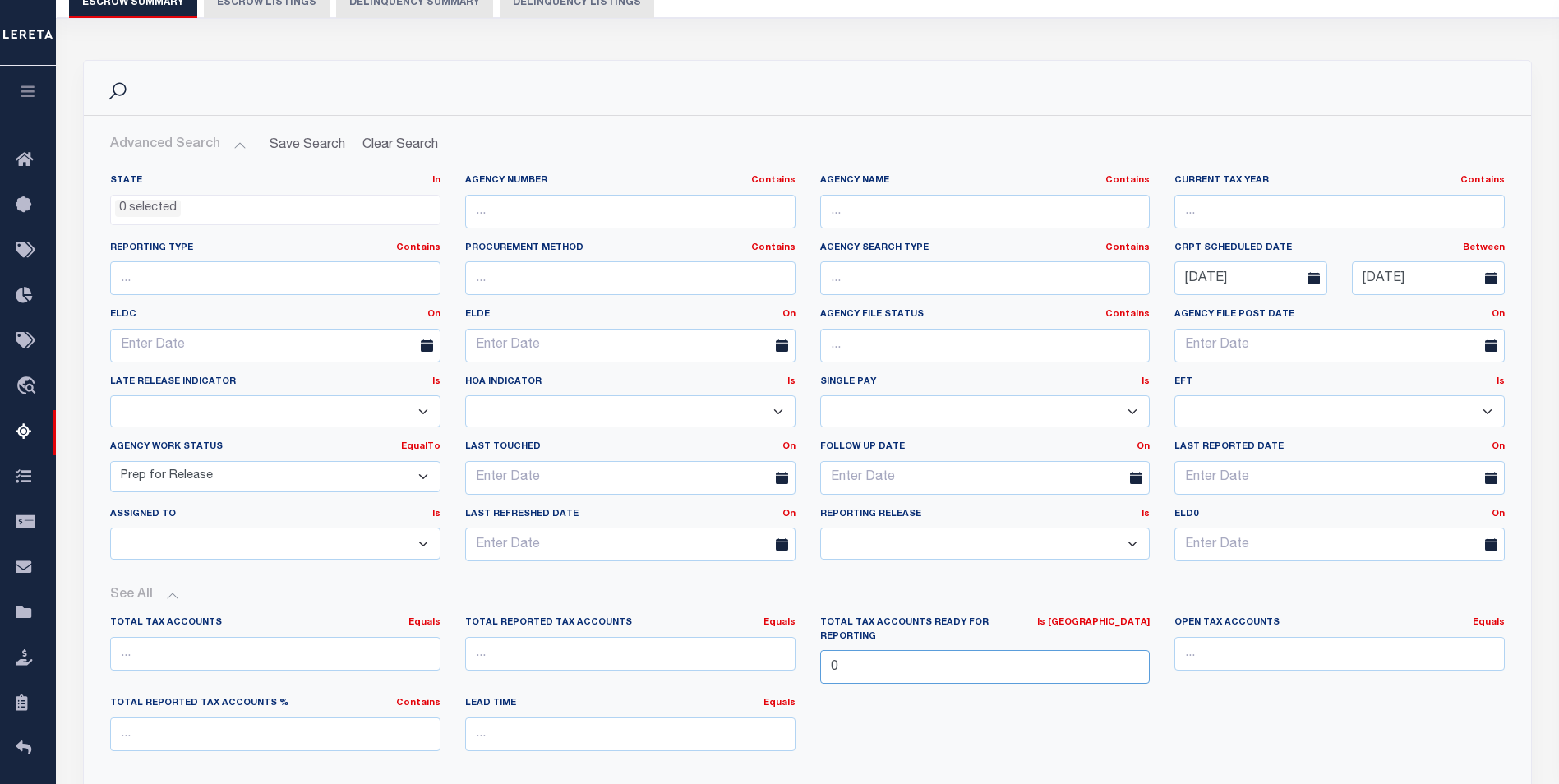
drag, startPoint x: 856, startPoint y: 658, endPoint x: 808, endPoint y: 654, distance: 48.2
click at [808, 654] on div "Total Tax Accounts Ready for Reporting Is Greater Than Equals Is Not Equal To I…" at bounding box center [986, 656] width 355 height 80
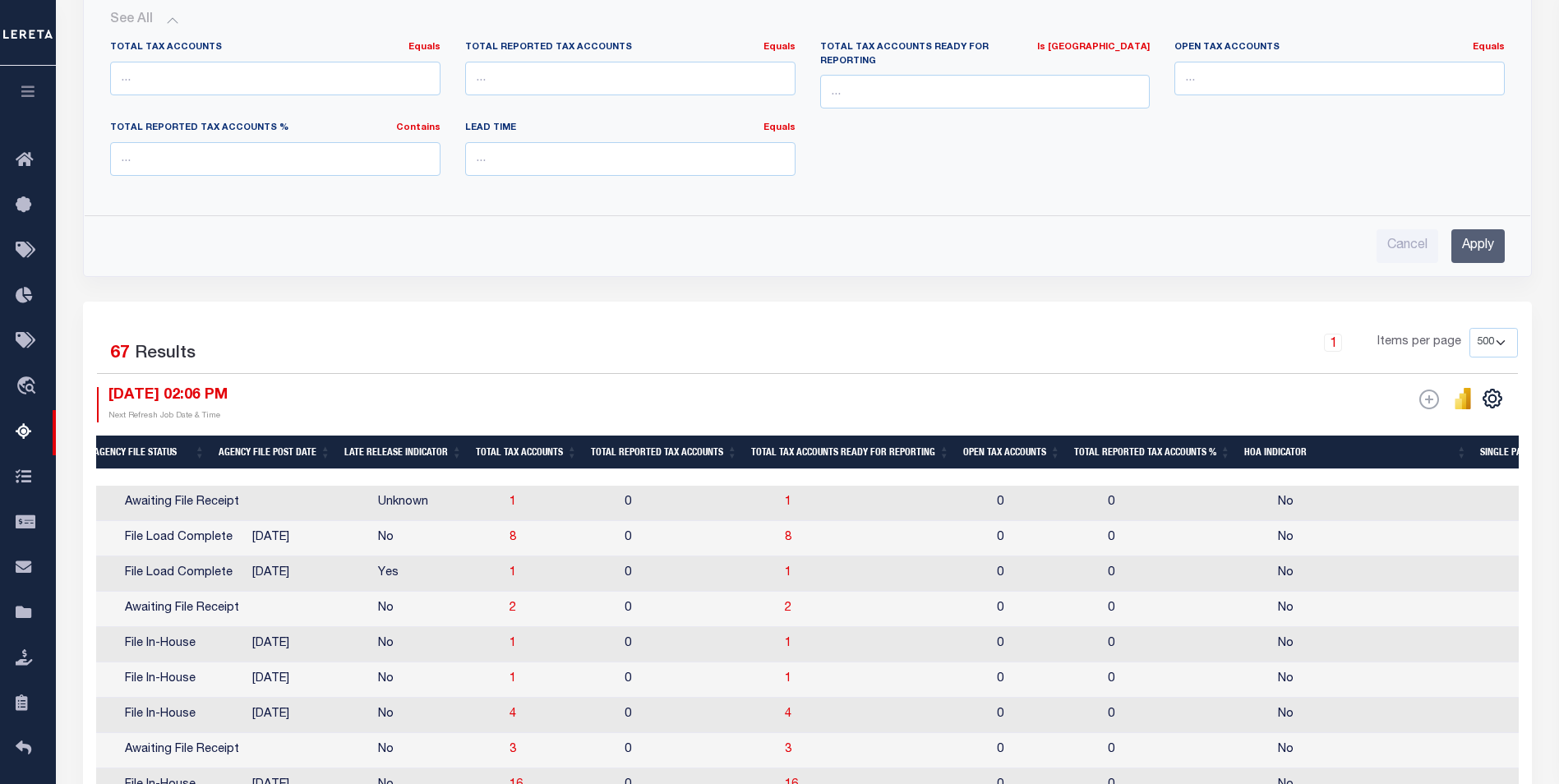
click at [1483, 229] on input "Apply" at bounding box center [1478, 245] width 53 height 33
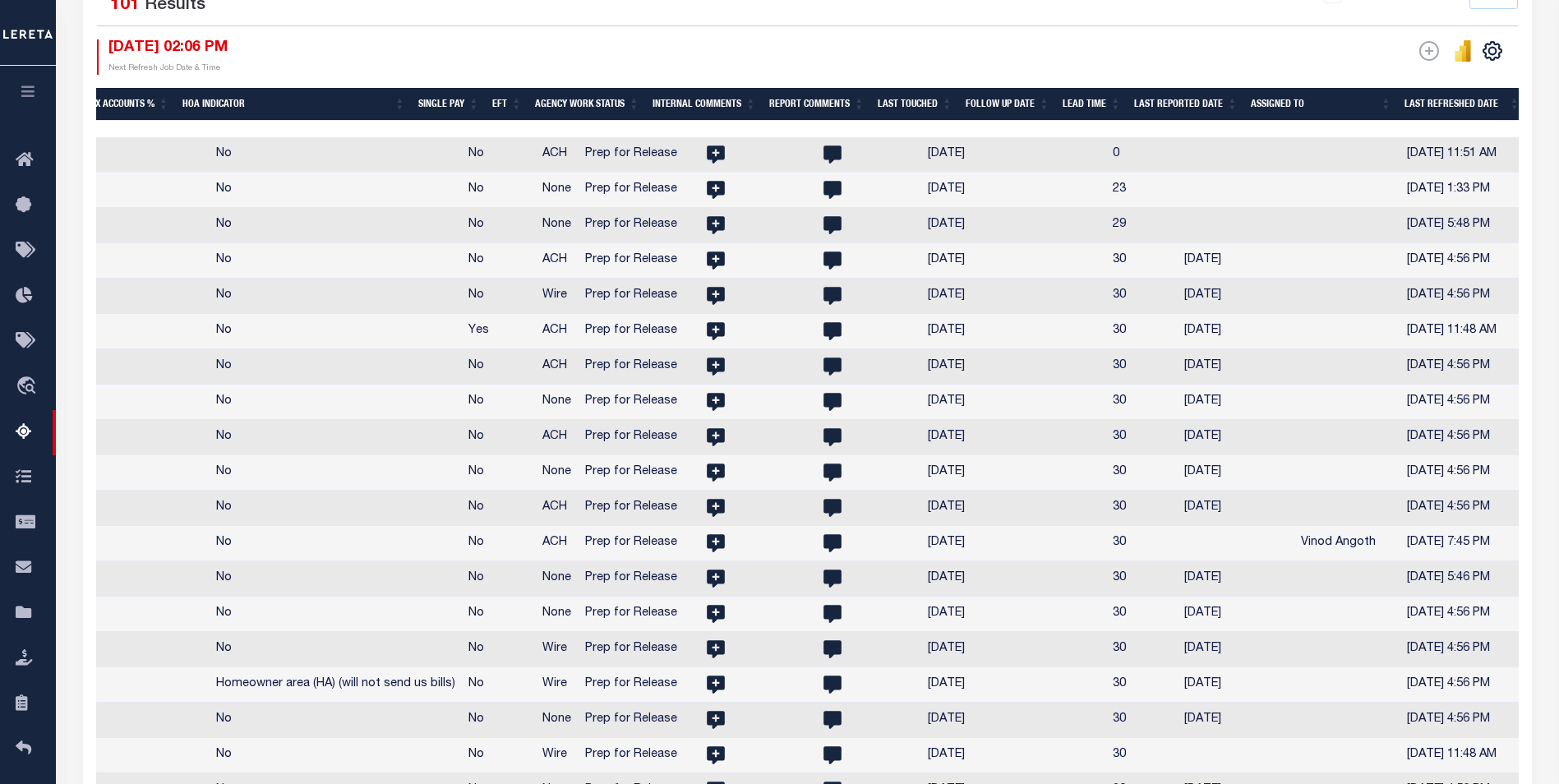
scroll to position [0, 2134]
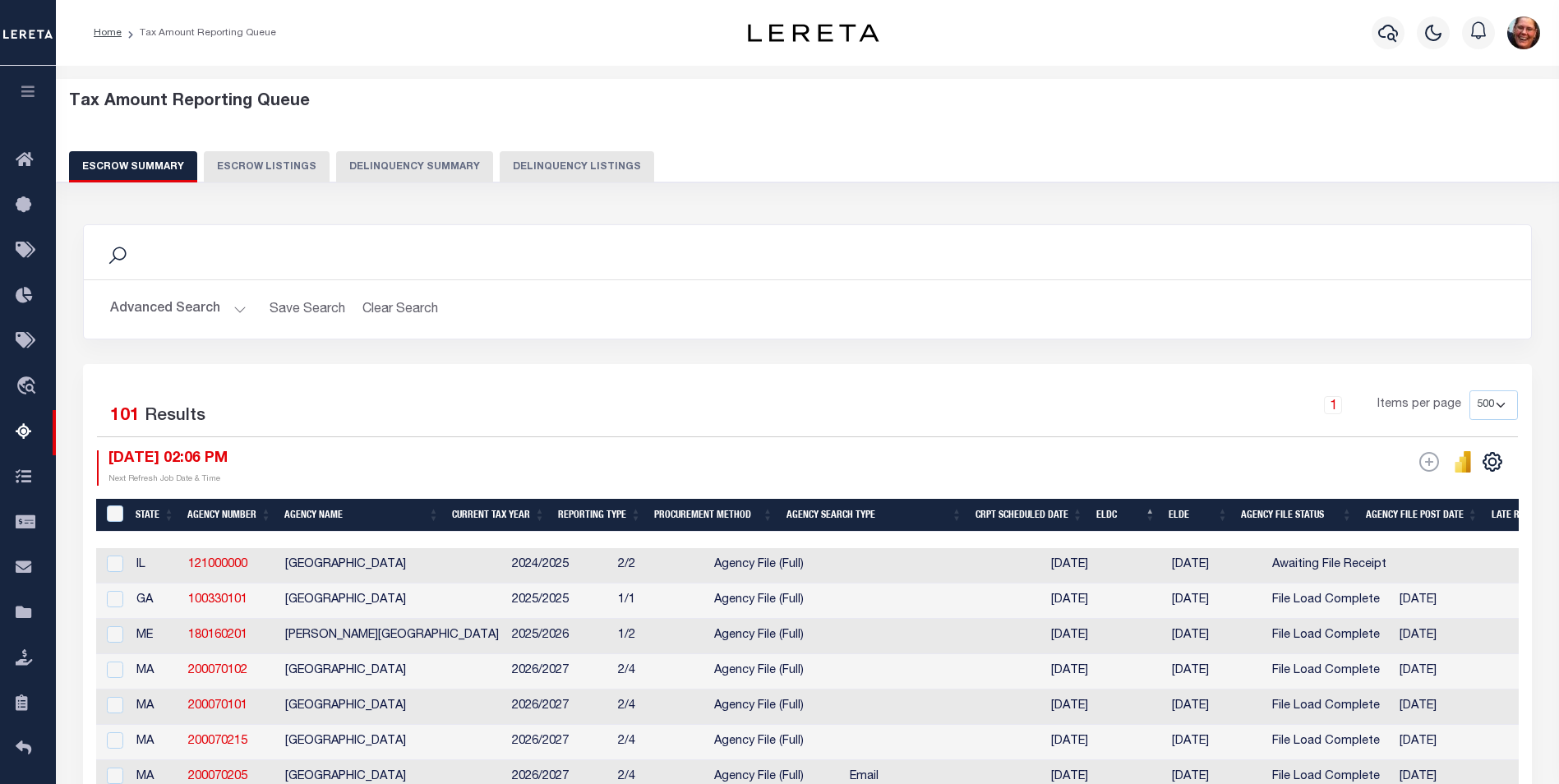
click at [241, 310] on button "Advanced Search" at bounding box center [178, 309] width 136 height 32
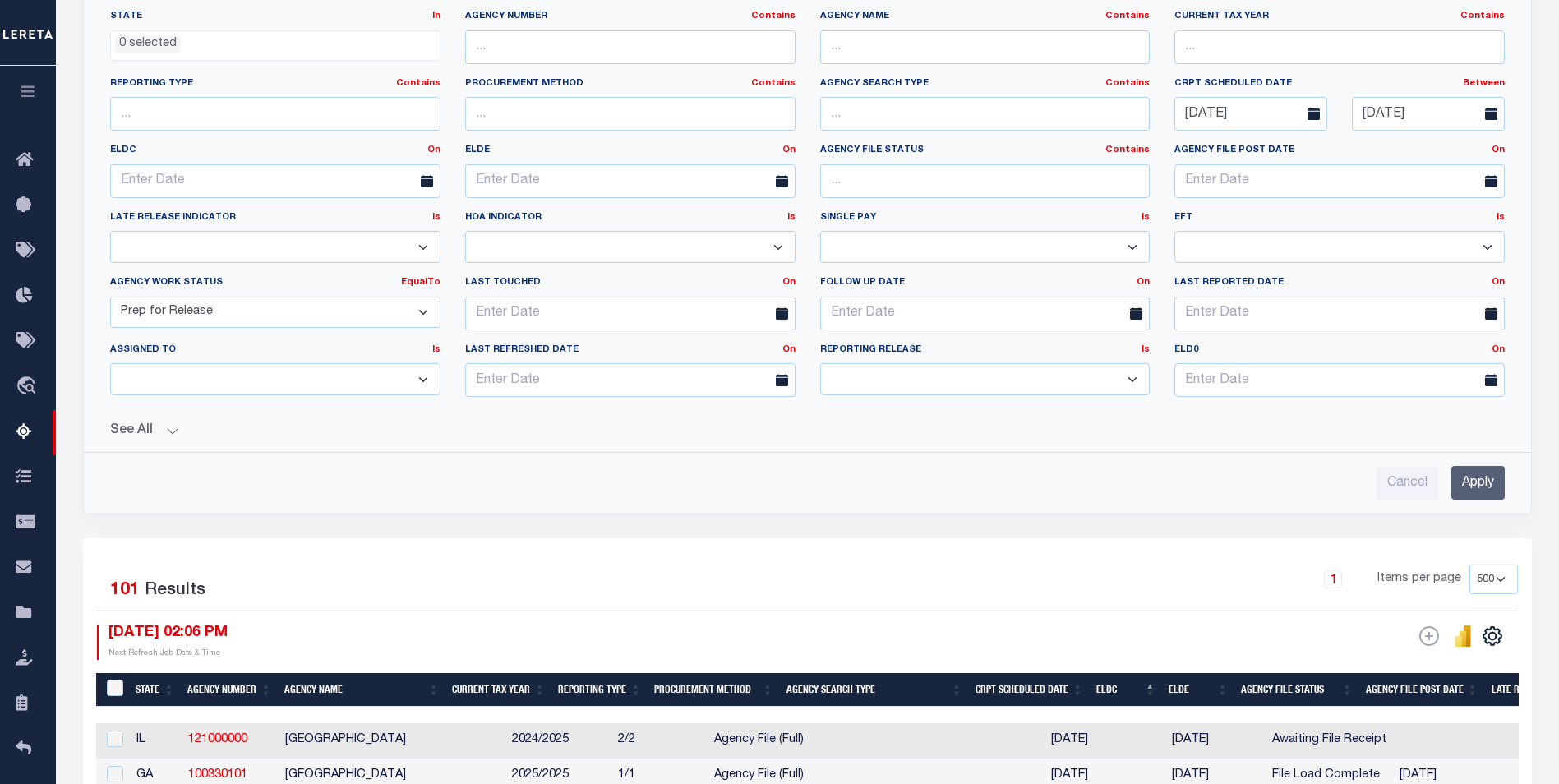
click at [170, 430] on button "See All" at bounding box center [807, 430] width 1395 height 15
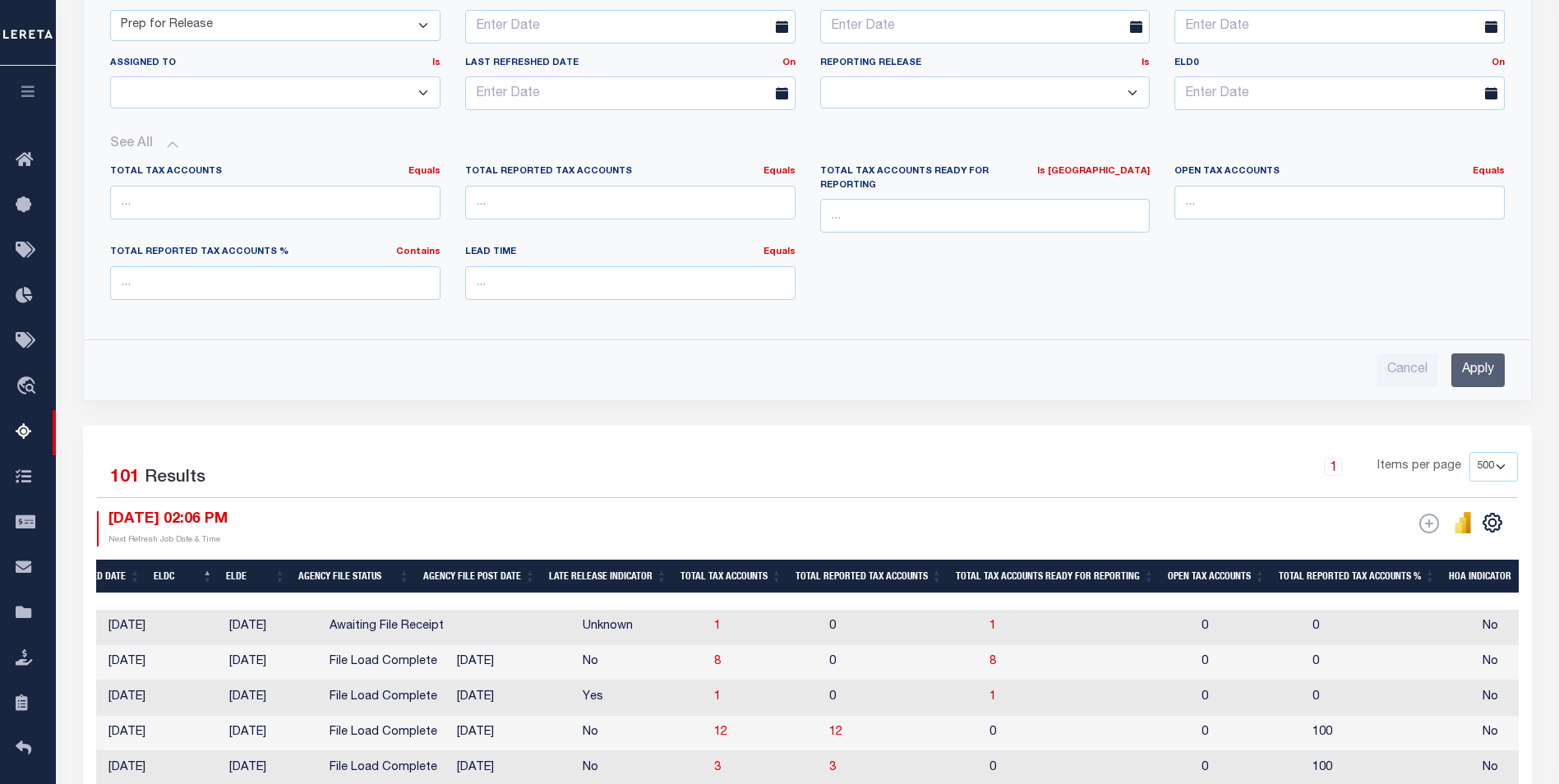
scroll to position [575, 0]
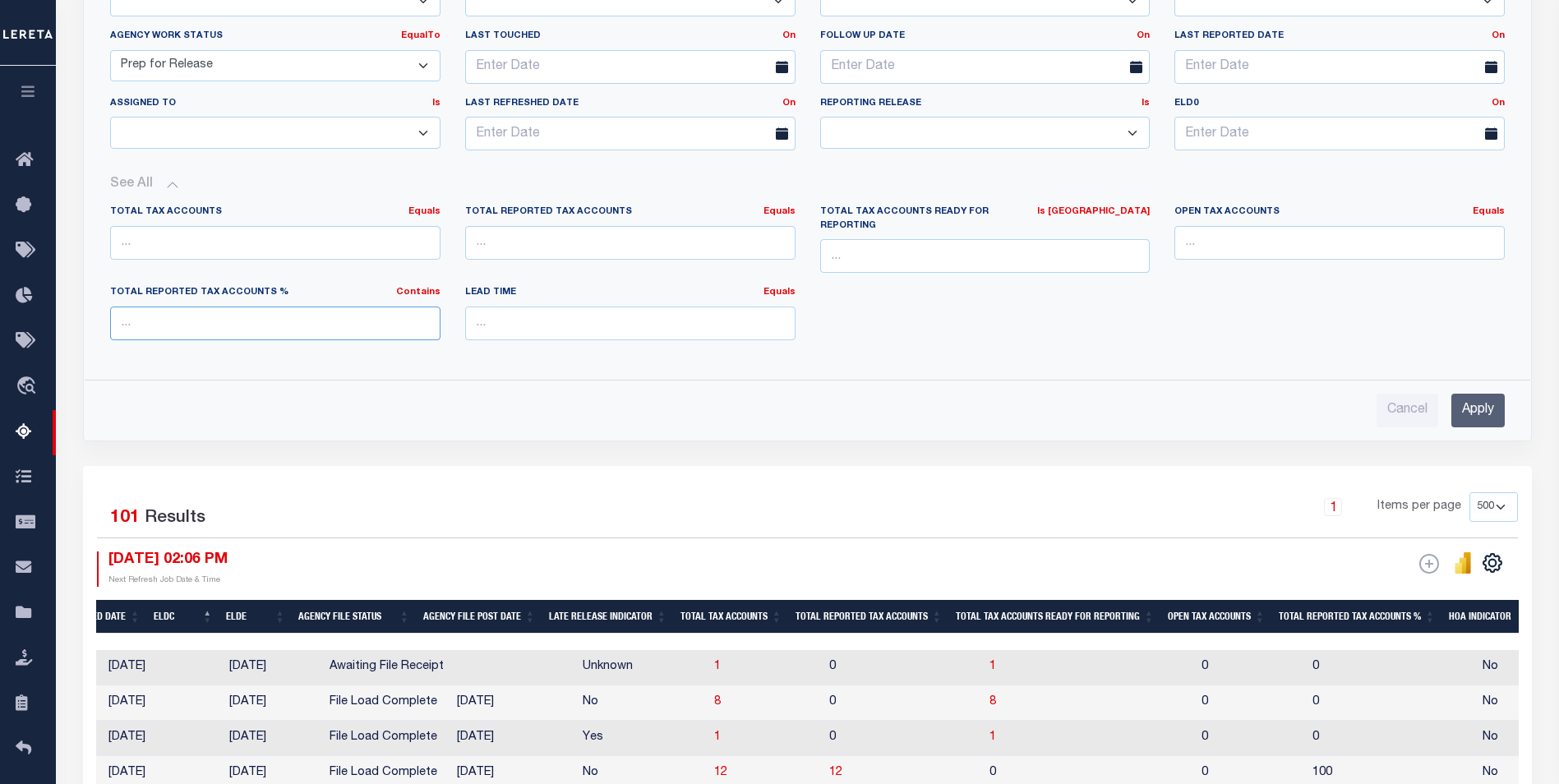
click at [185, 306] on input "text" at bounding box center [275, 323] width 330 height 33
click at [123, 312] on input "text" at bounding box center [275, 323] width 330 height 33
click at [427, 286] on div "Contains Contains Is" at bounding box center [417, 292] width 44 height 14
click at [426, 287] on link "Contains" at bounding box center [417, 292] width 44 height 9
click at [346, 324] on link "Is" at bounding box center [375, 335] width 130 height 23
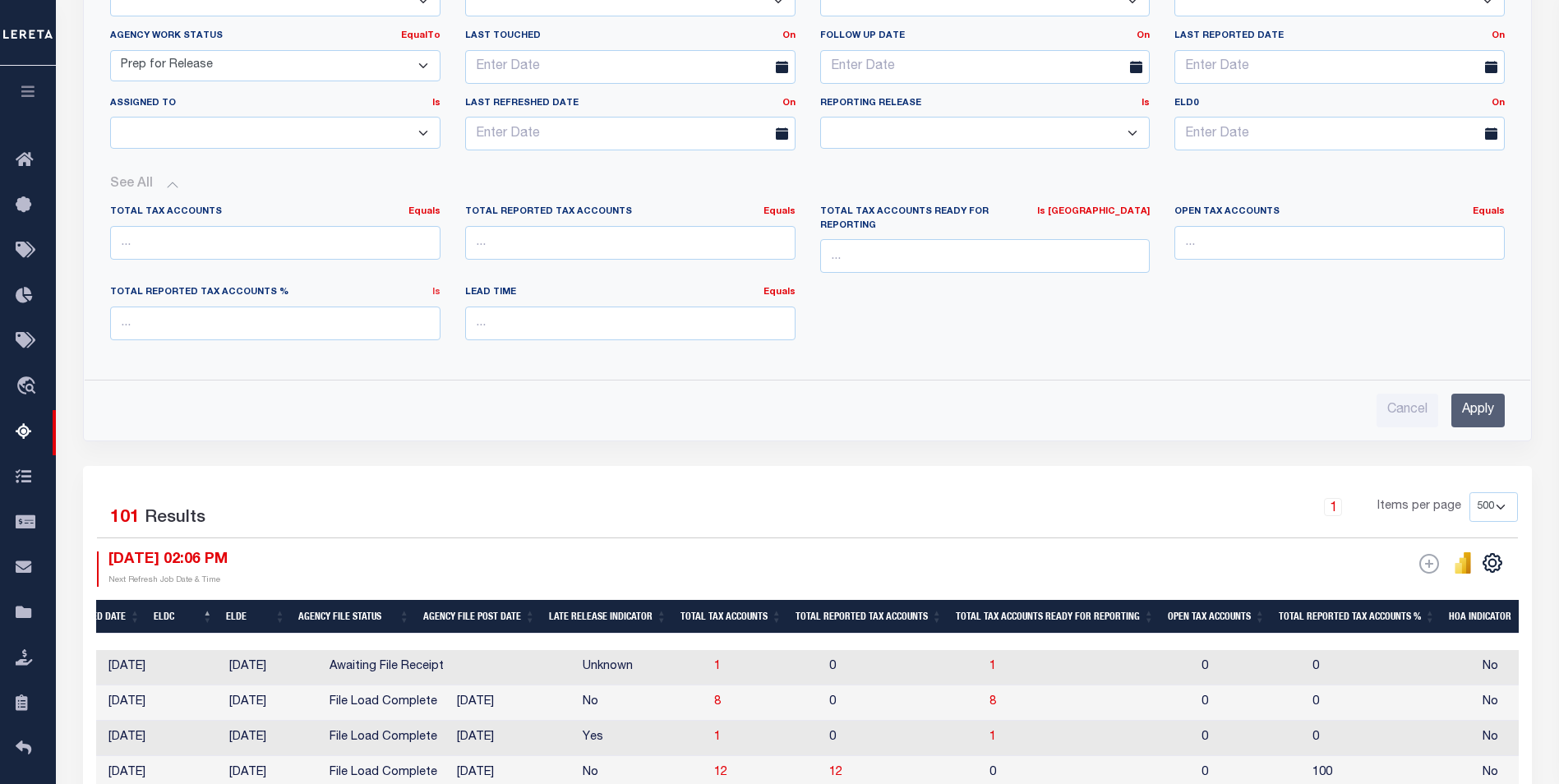
click at [436, 287] on link "Is" at bounding box center [436, 292] width 8 height 9
click at [353, 301] on link "Contains" at bounding box center [375, 313] width 130 height 23
drag, startPoint x: 158, startPoint y: 317, endPoint x: 97, endPoint y: 306, distance: 62.0
click at [97, 307] on div "Total Reported Tax Accounts % Contains Contains Is" at bounding box center [275, 319] width 355 height 68
type input "0"
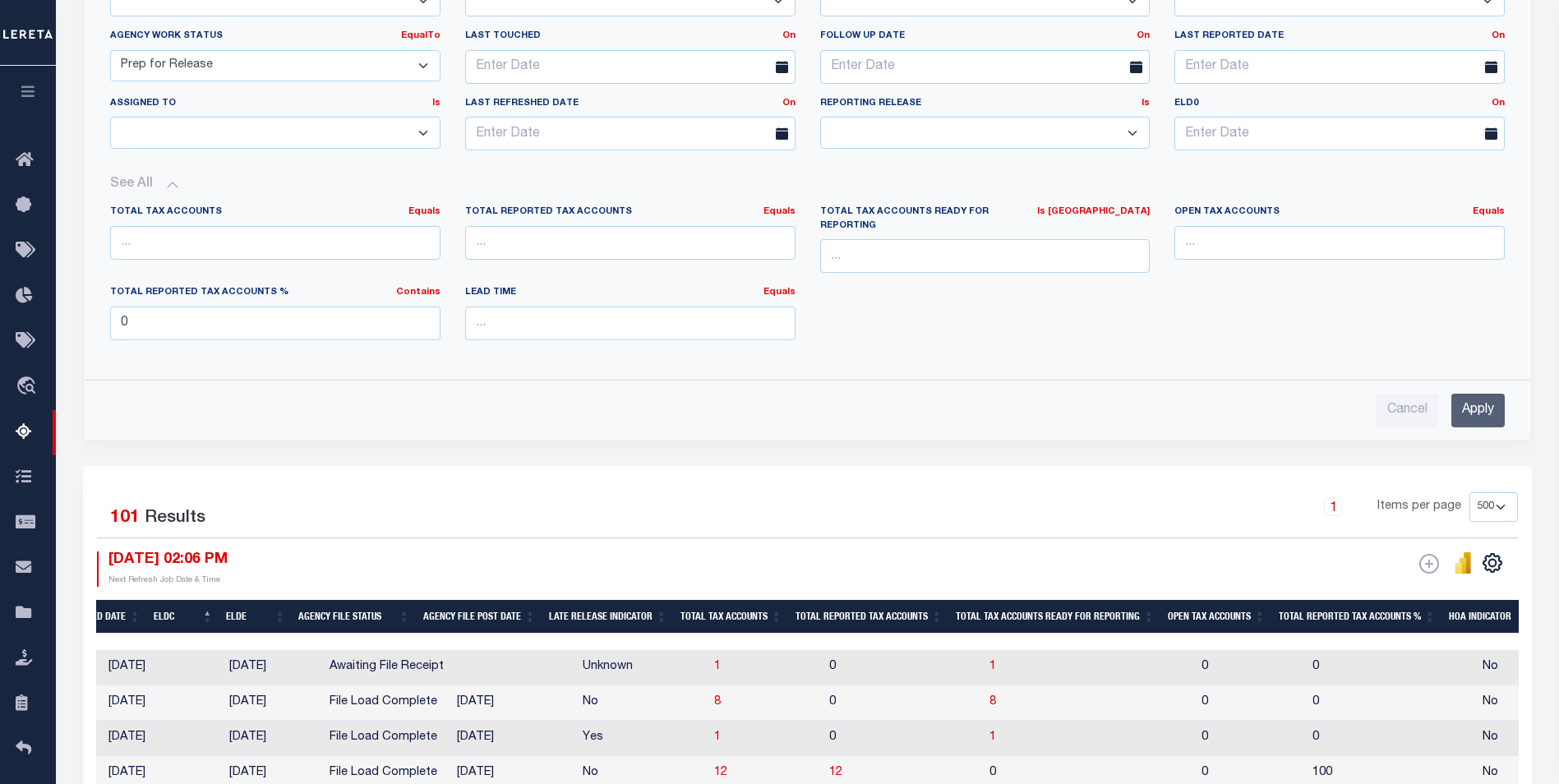
click at [1490, 394] on input "Apply" at bounding box center [1478, 410] width 53 height 33
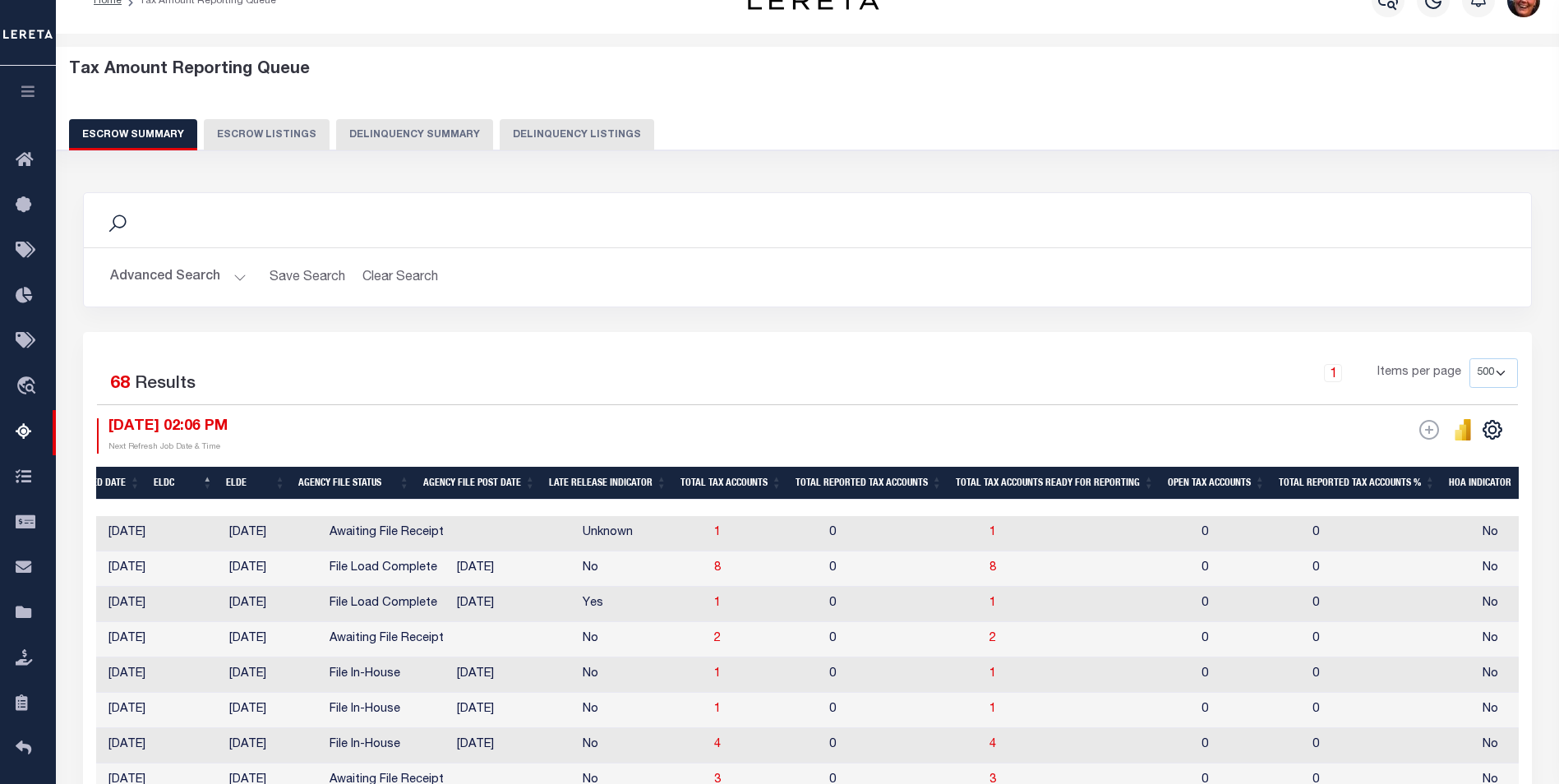
scroll to position [0, 0]
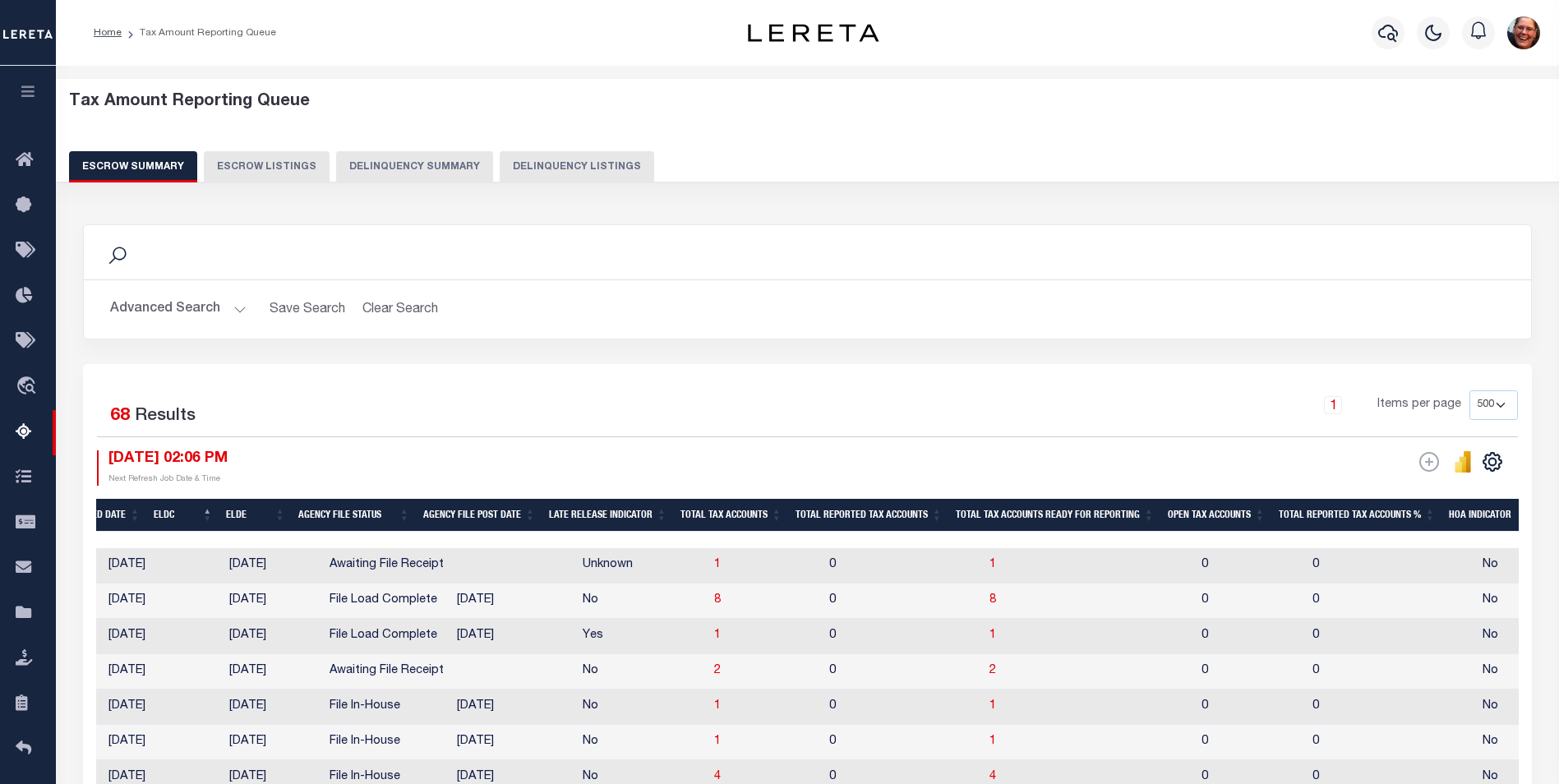
click at [1208, 515] on th "Open Tax Accounts" at bounding box center [1216, 515] width 111 height 33
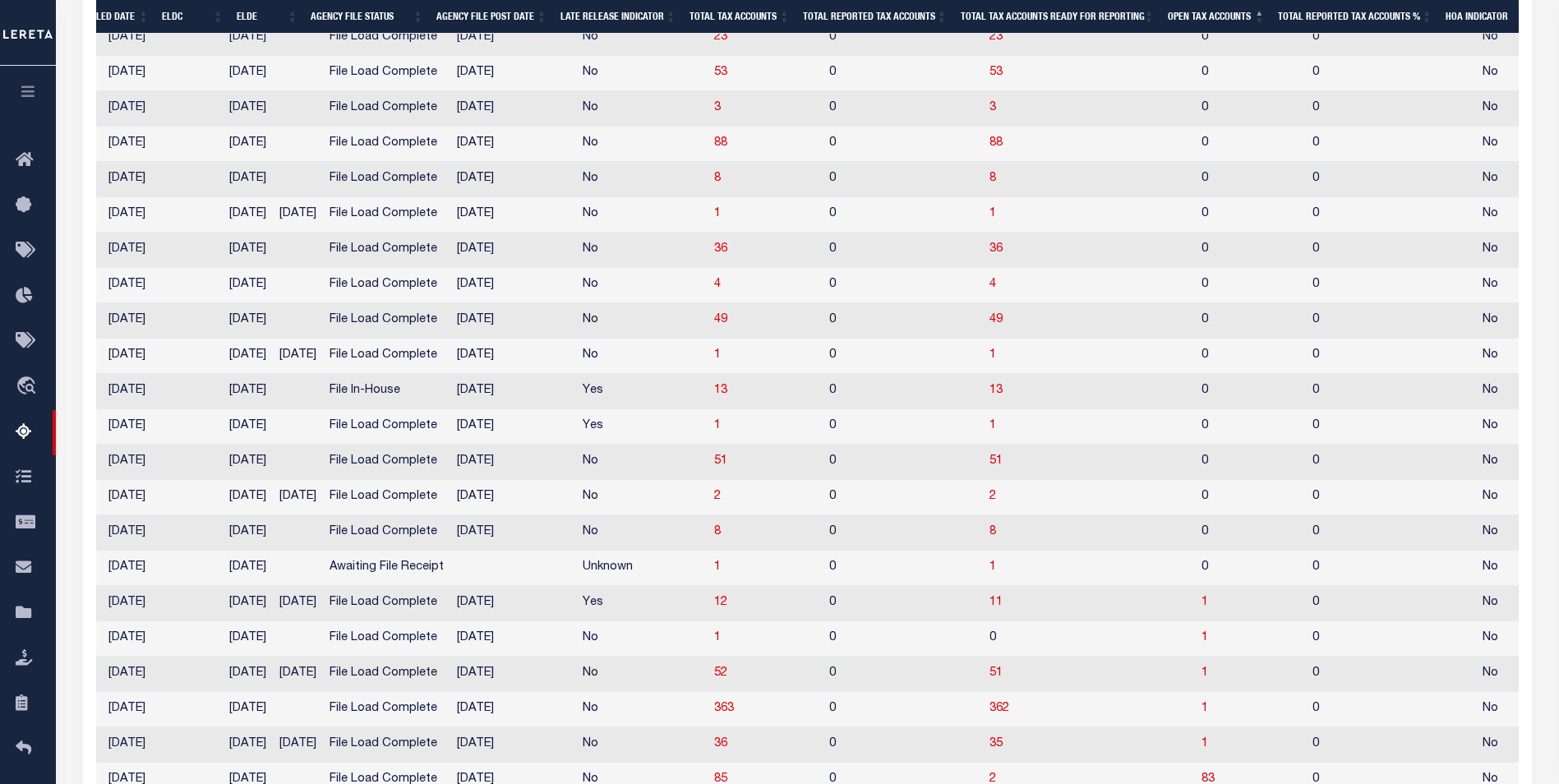
scroll to position [2386, 0]
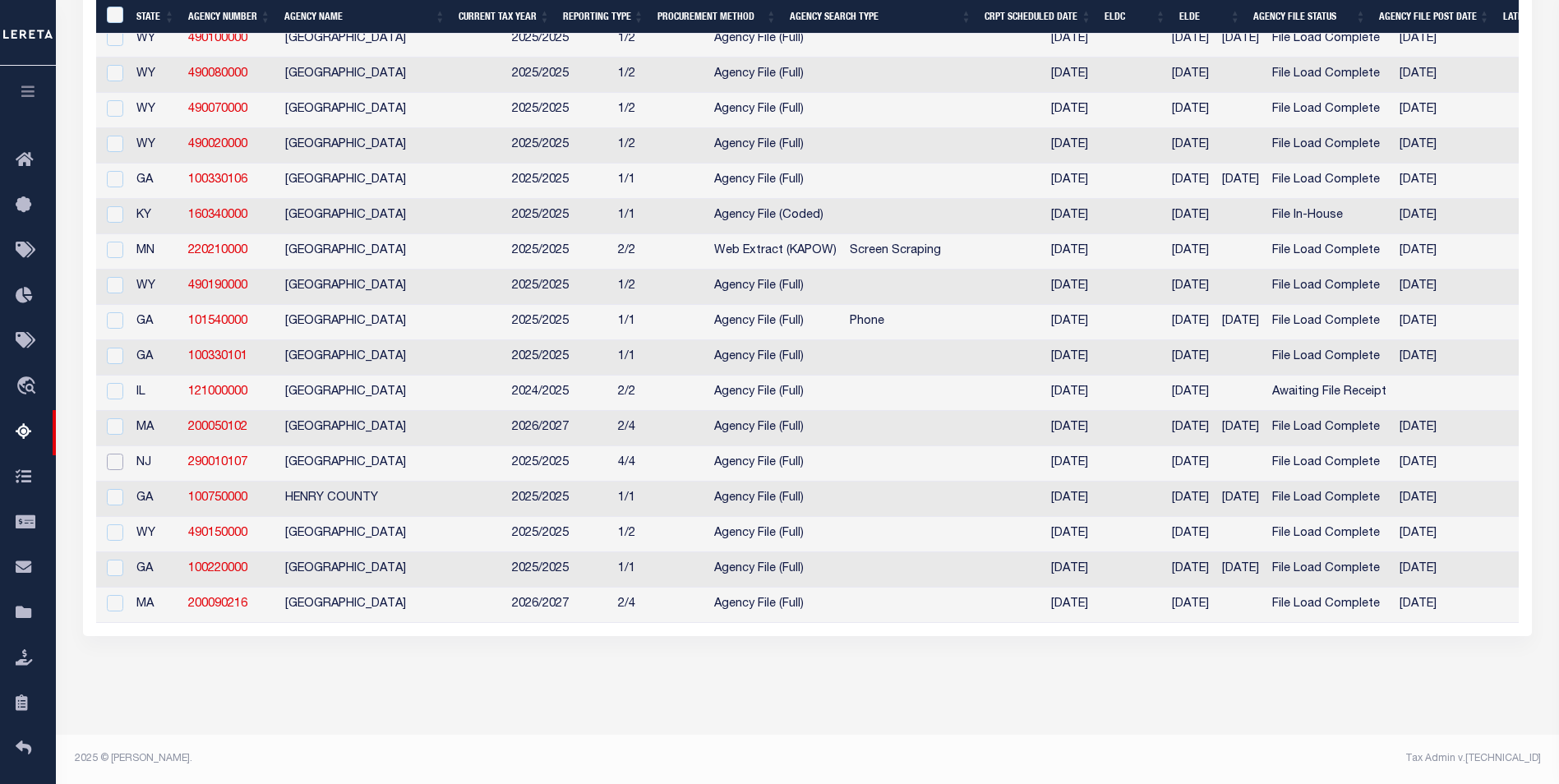
click at [112, 453] on input "checkbox" at bounding box center [115, 461] width 16 height 16
checkbox input "true"
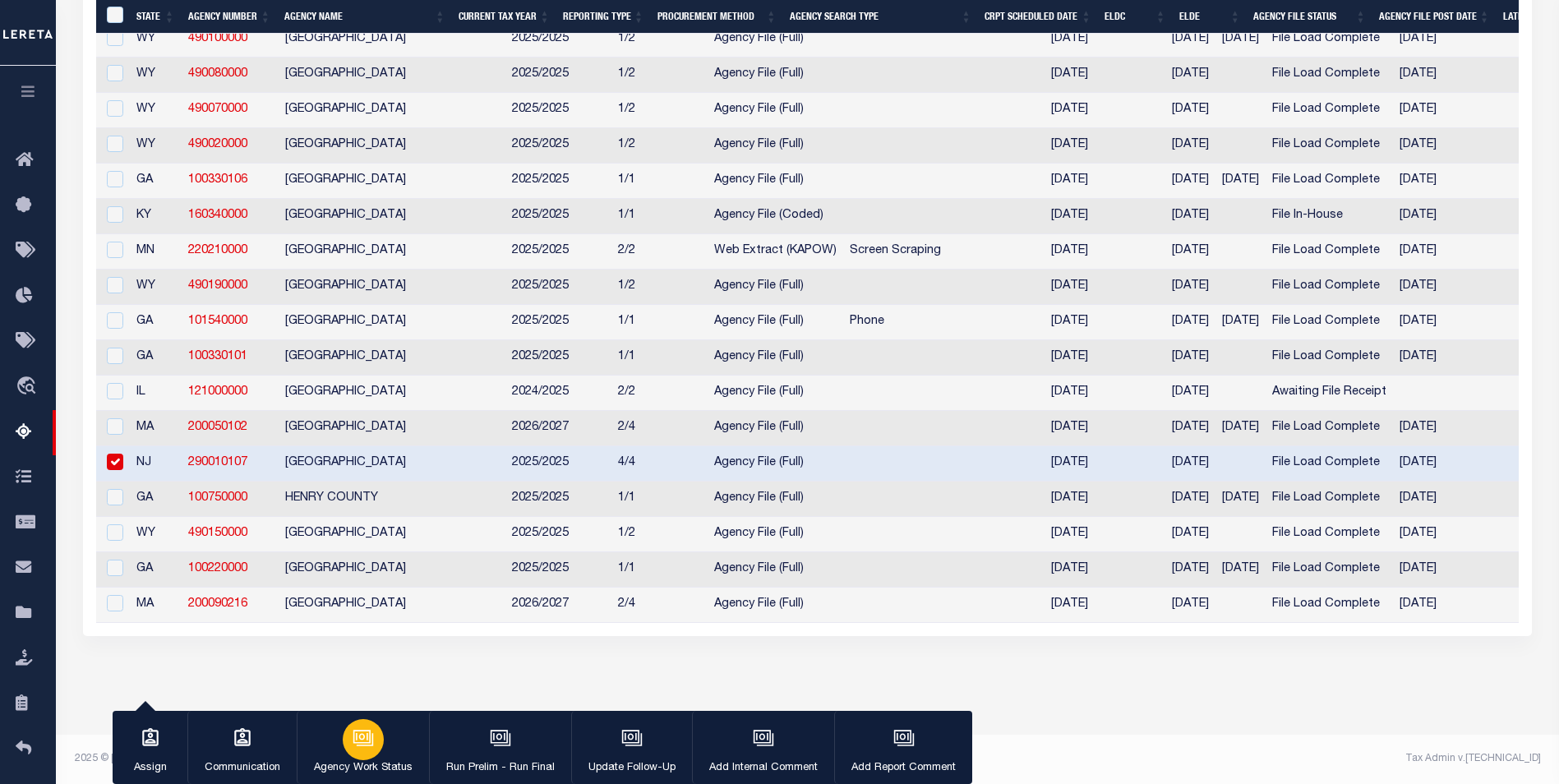
click at [358, 752] on div "button" at bounding box center [363, 740] width 41 height 41
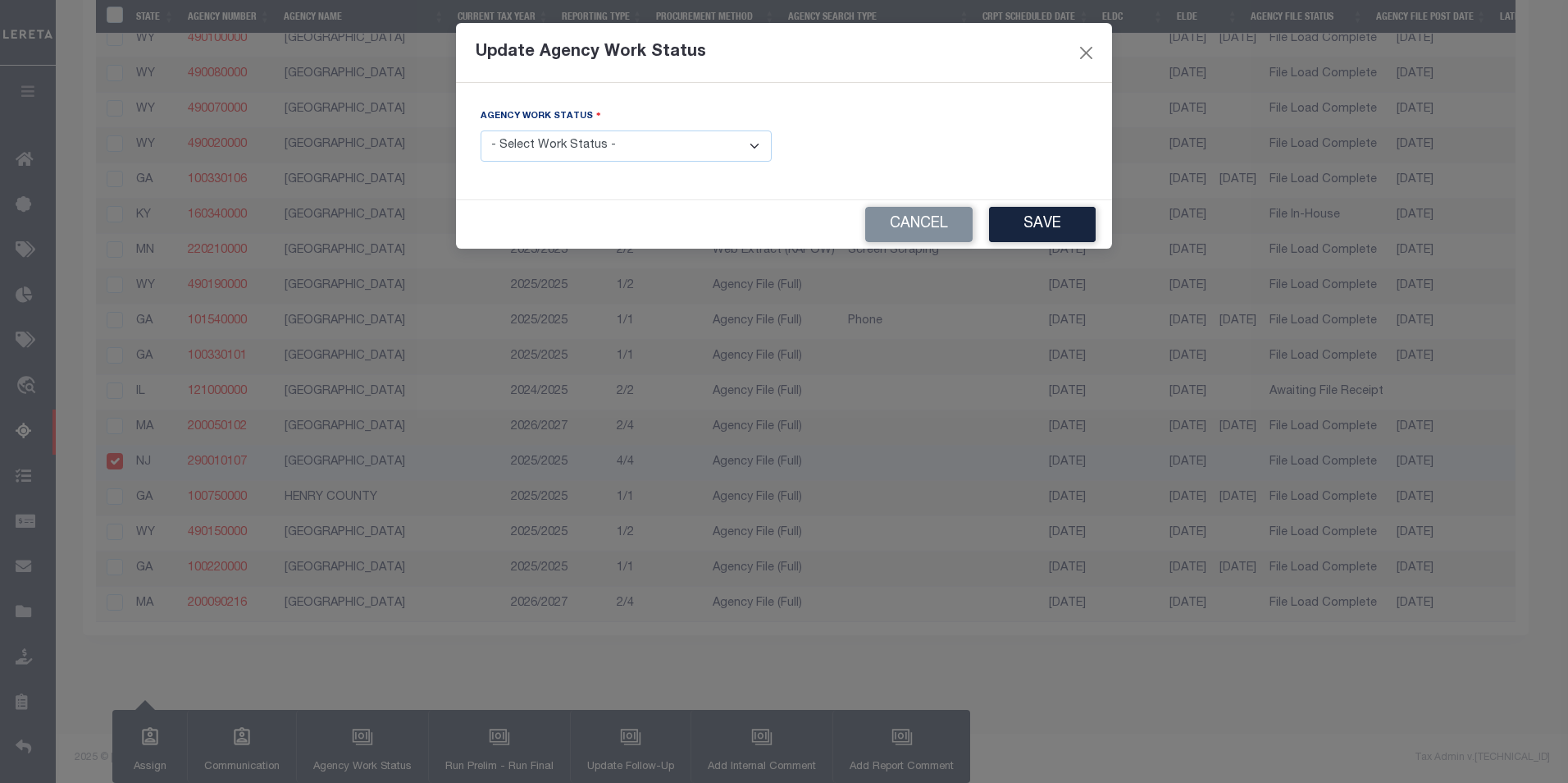
click at [756, 145] on select "- Select Work Status - New In Progress Pending Agency Follow-up Pending QC Read…" at bounding box center [626, 147] width 291 height 32
select select "1"
click at [480, 130] on select "- Select Work Status - New In Progress Pending Agency Follow-up Pending QC Read…" at bounding box center [626, 147] width 291 height 32
click at [1024, 231] on button "Save" at bounding box center [1042, 224] width 106 height 35
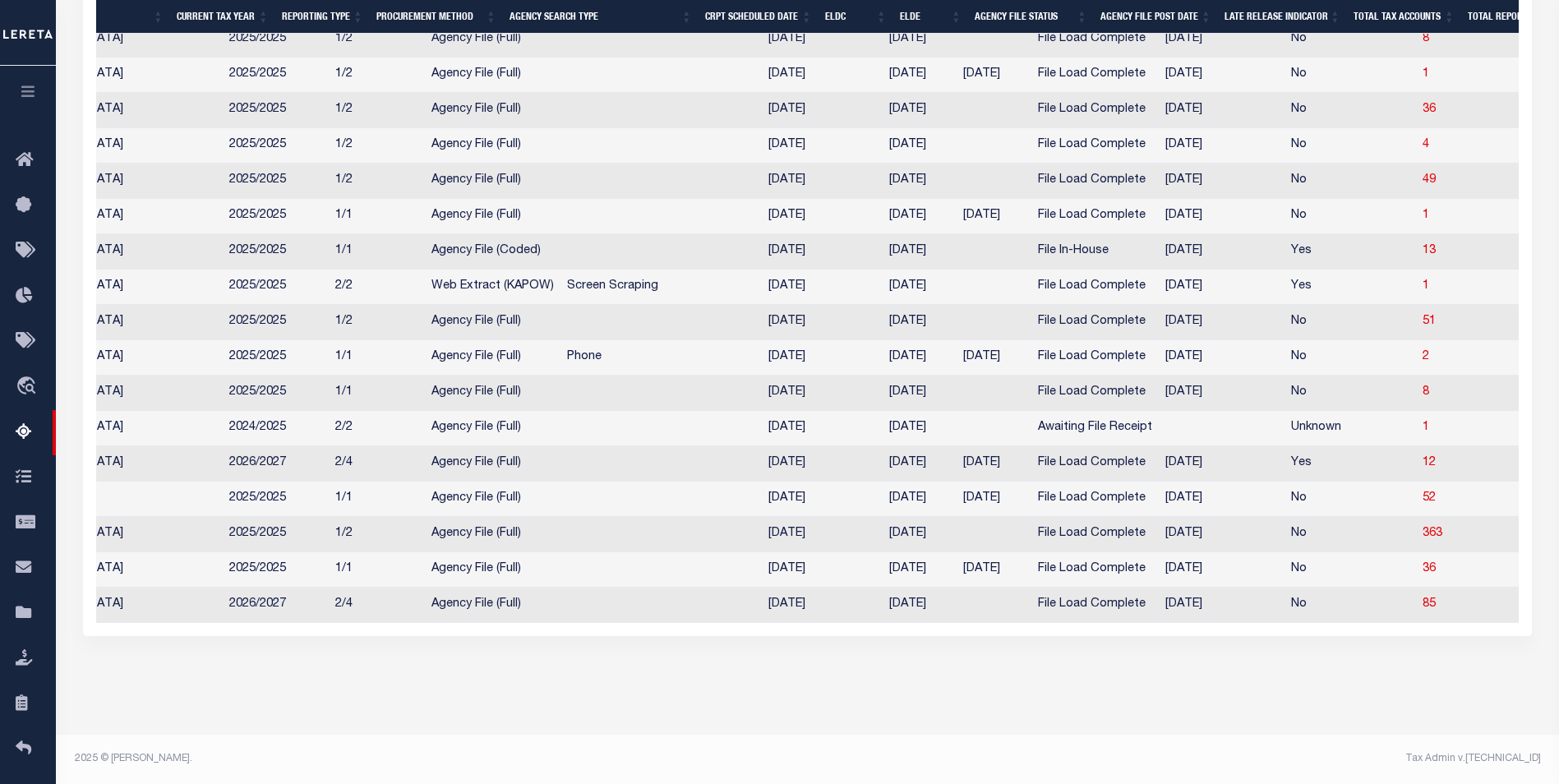
scroll to position [0, 485]
